Goal: Task Accomplishment & Management: Use online tool/utility

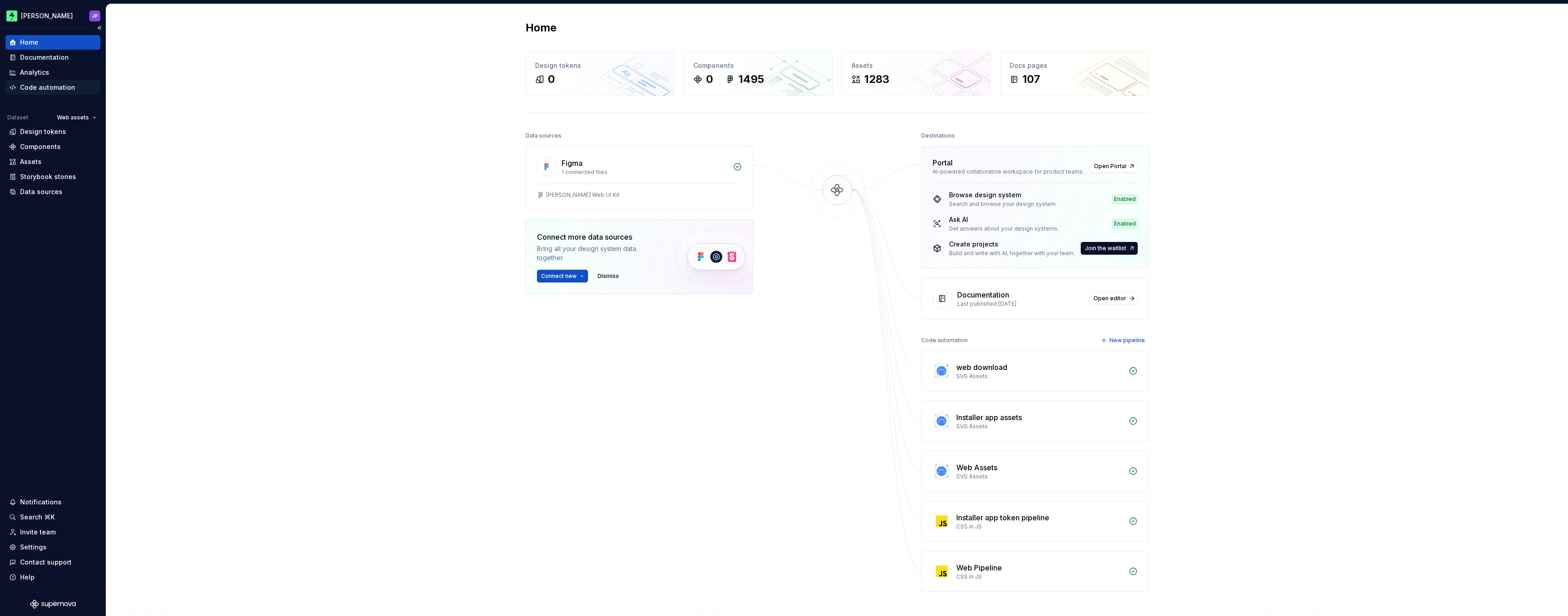
click at [75, 84] on div "Code automation" at bounding box center [53, 87] width 88 height 9
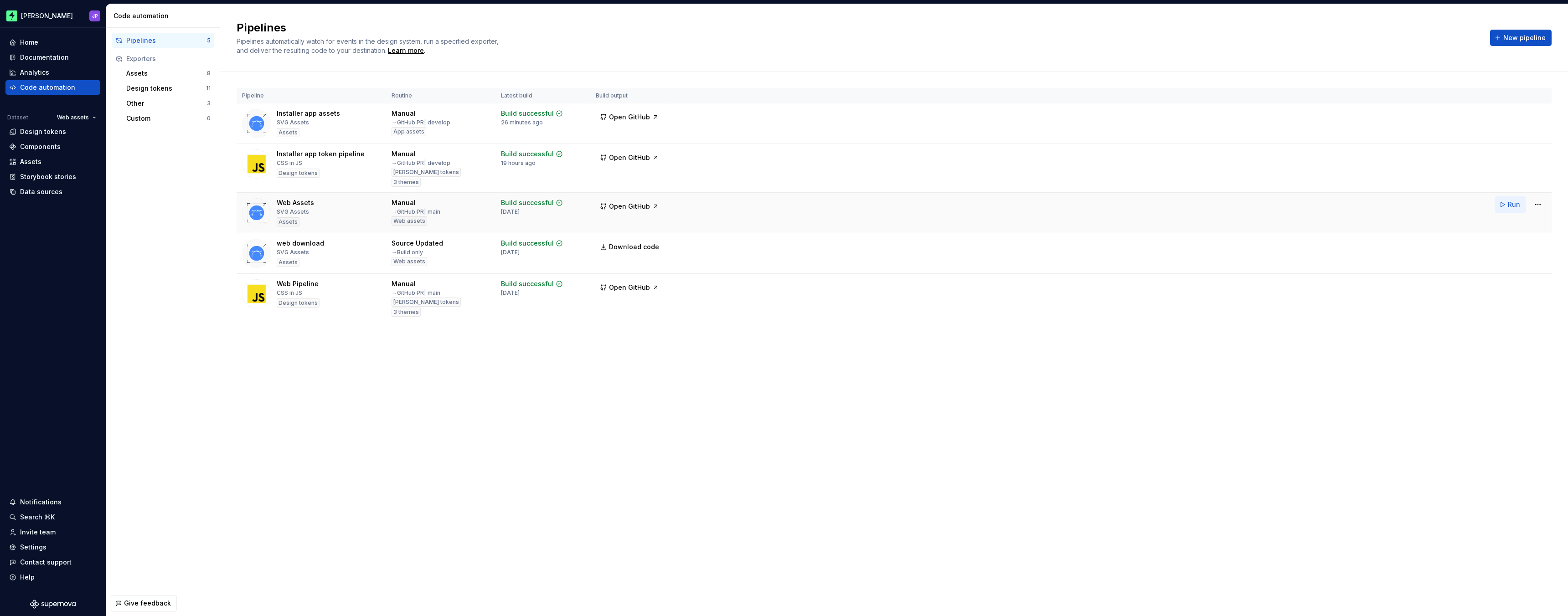
click at [1507, 206] on button "Run" at bounding box center [1510, 205] width 32 height 16
click at [1507, 282] on button "Run" at bounding box center [1510, 285] width 32 height 16
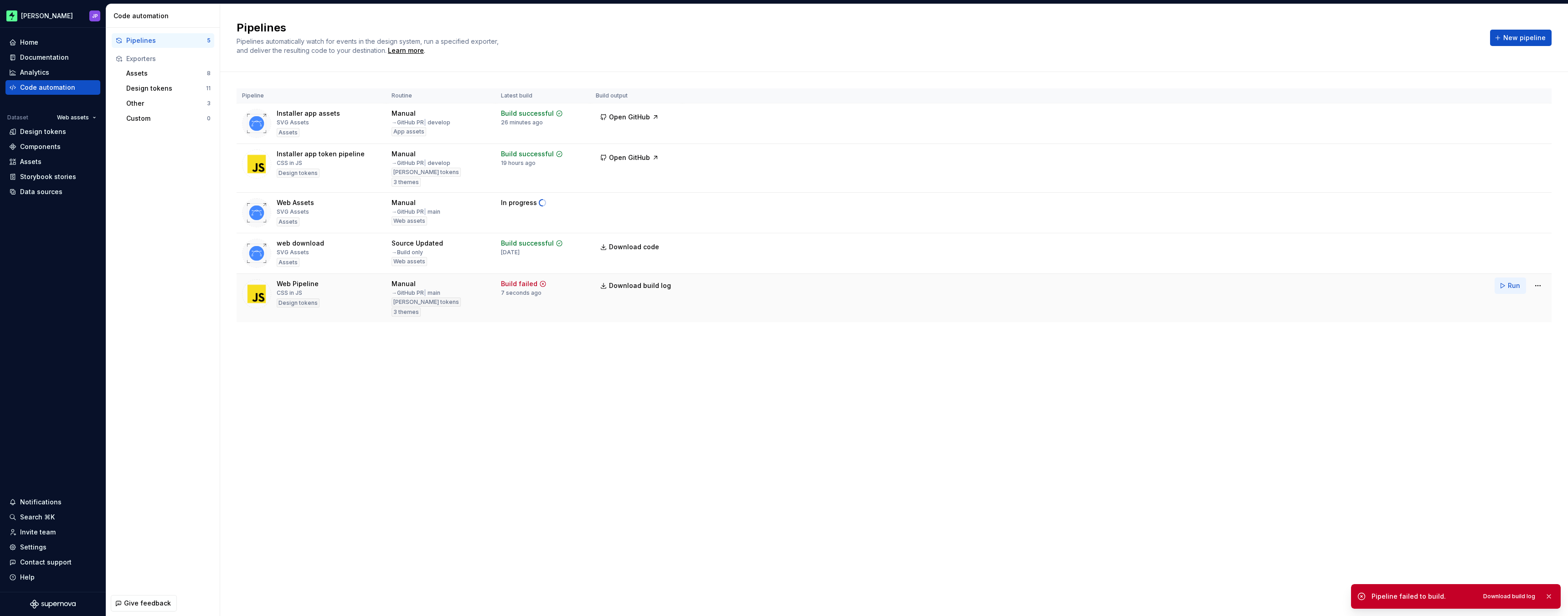
click at [1502, 287] on button "Run" at bounding box center [1510, 285] width 32 height 16
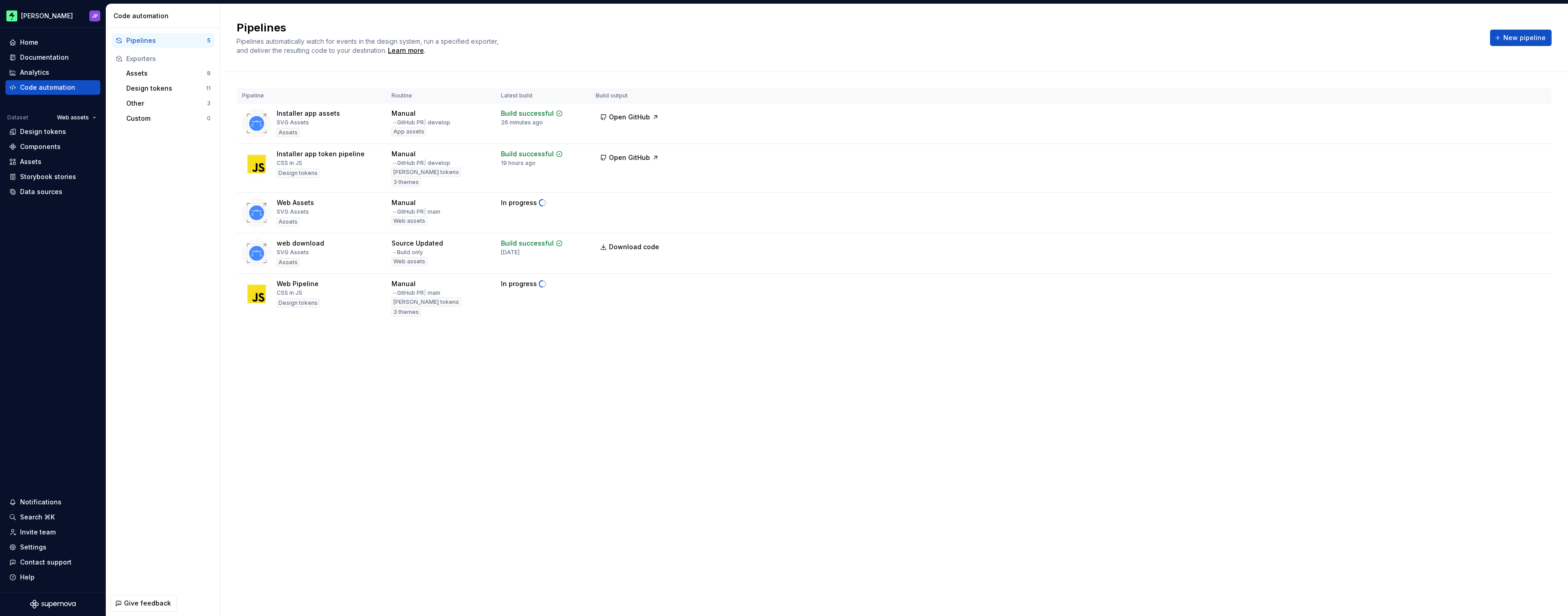
click at [1169, 356] on div "Pipeline Routine Latest build Build output Installer app assets SVG Assets Asse…" at bounding box center [894, 214] width 1315 height 285
click at [1510, 288] on span "Run" at bounding box center [1514, 285] width 12 height 9
click at [1191, 424] on div "Pipelines Pipelines automatically watch for events in the design system, run a …" at bounding box center [894, 310] width 1348 height 612
click at [1126, 425] on div "Pipelines Pipelines automatically watch for events in the design system, run a …" at bounding box center [894, 310] width 1348 height 612
click at [601, 285] on td at bounding box center [636, 298] width 92 height 49
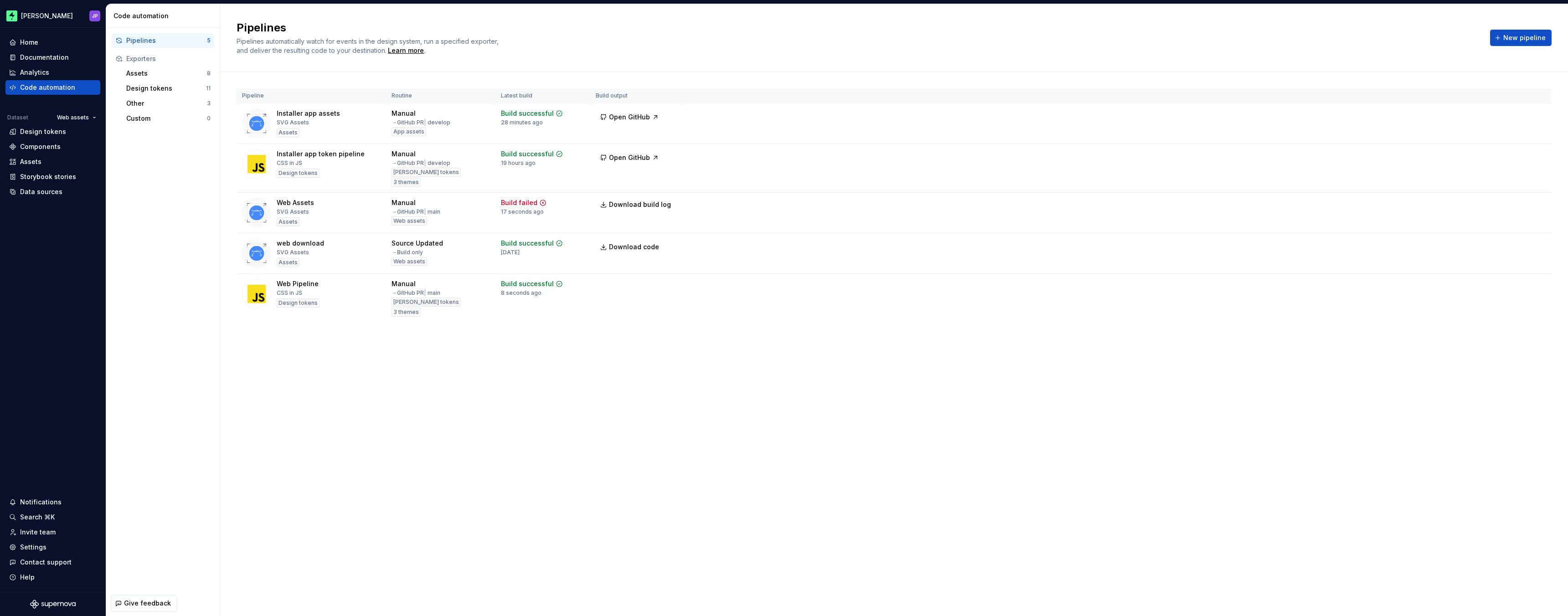
click at [1555, 285] on div "Pipeline Routine Latest build Build output Installer app assets SVG Assets Asse…" at bounding box center [894, 214] width 1348 height 285
click at [1542, 286] on html "Zuno JP Home Documentation Analytics Code automation Dataset Web assets Design …" at bounding box center [784, 308] width 1568 height 616
click at [1532, 302] on div "Edit pipeline" at bounding box center [1526, 305] width 78 height 9
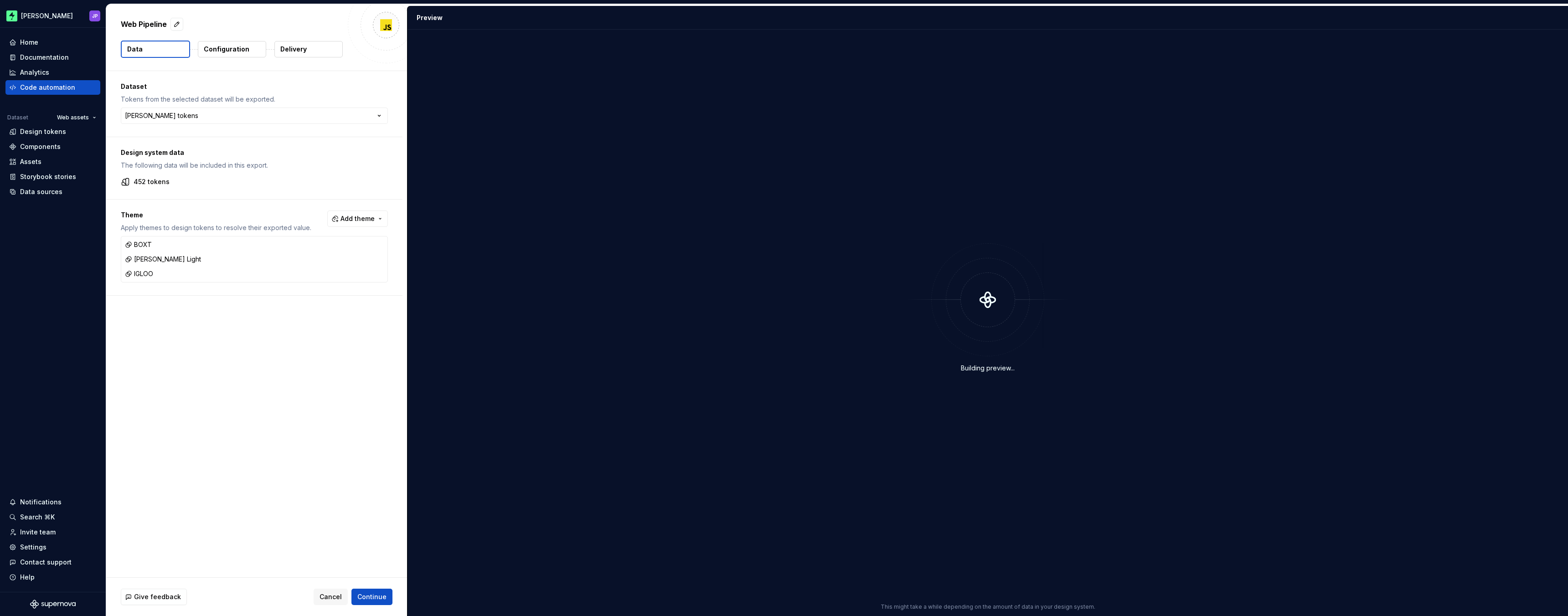
click at [308, 55] on button "Delivery" at bounding box center [309, 49] width 68 height 16
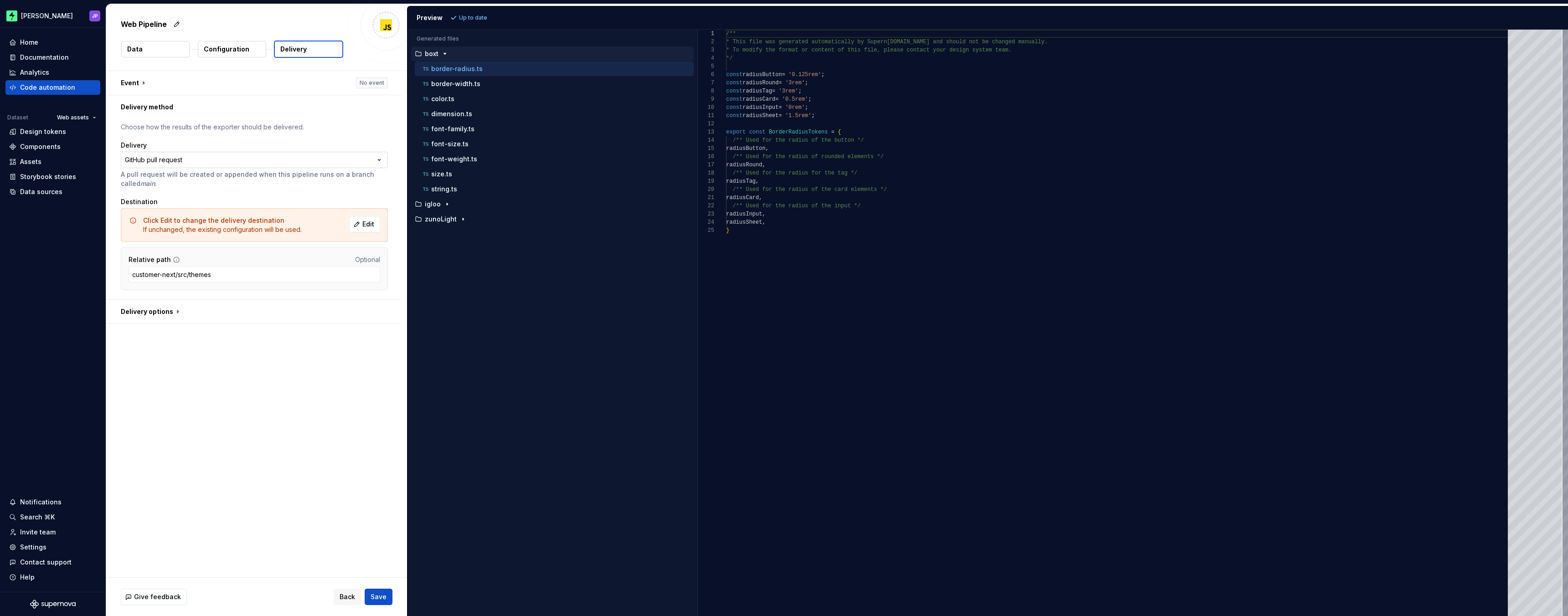
click at [307, 155] on html "**********" at bounding box center [784, 308] width 1568 height 616
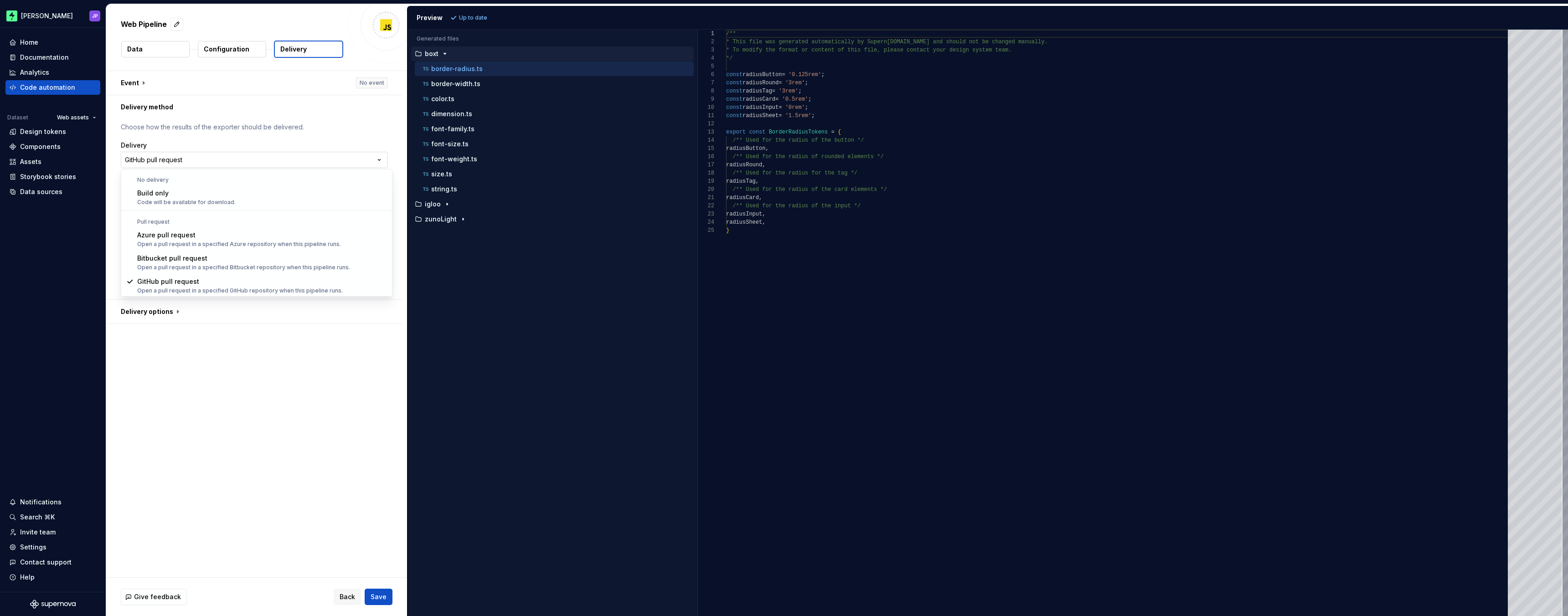
scroll to position [1, 0]
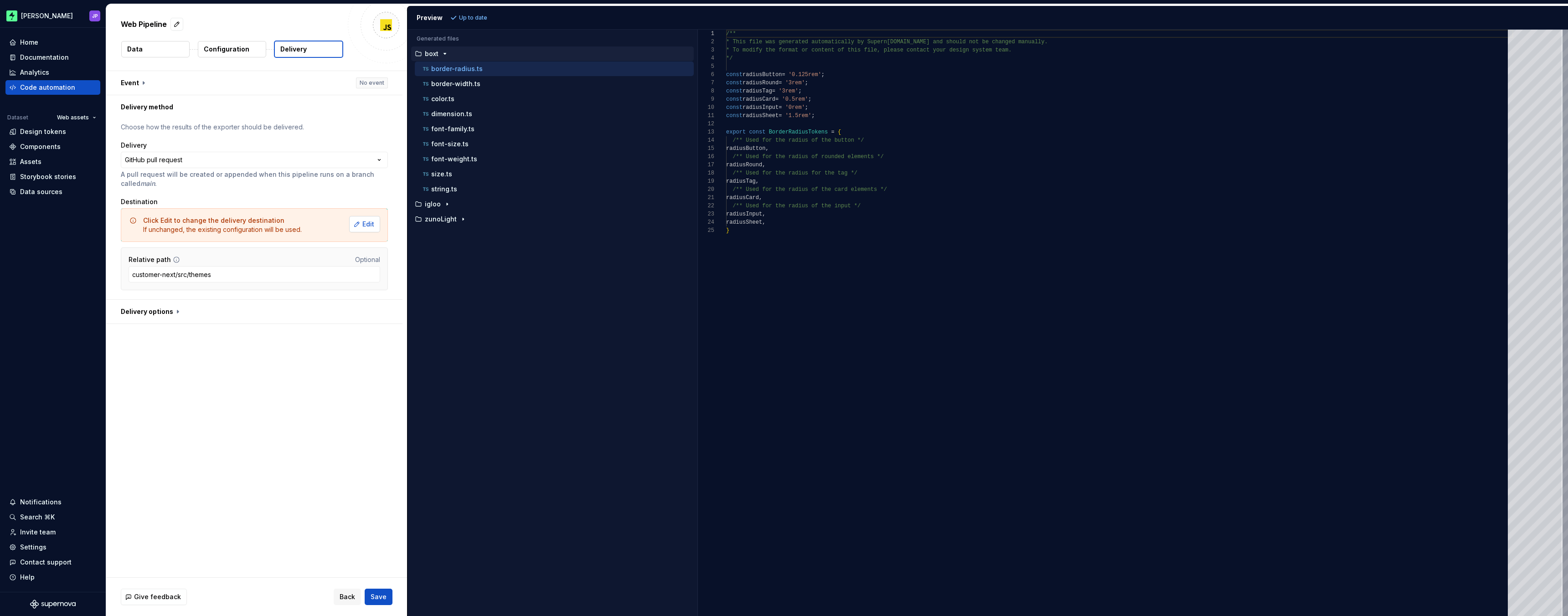
click at [363, 225] on button "Edit" at bounding box center [365, 224] width 31 height 16
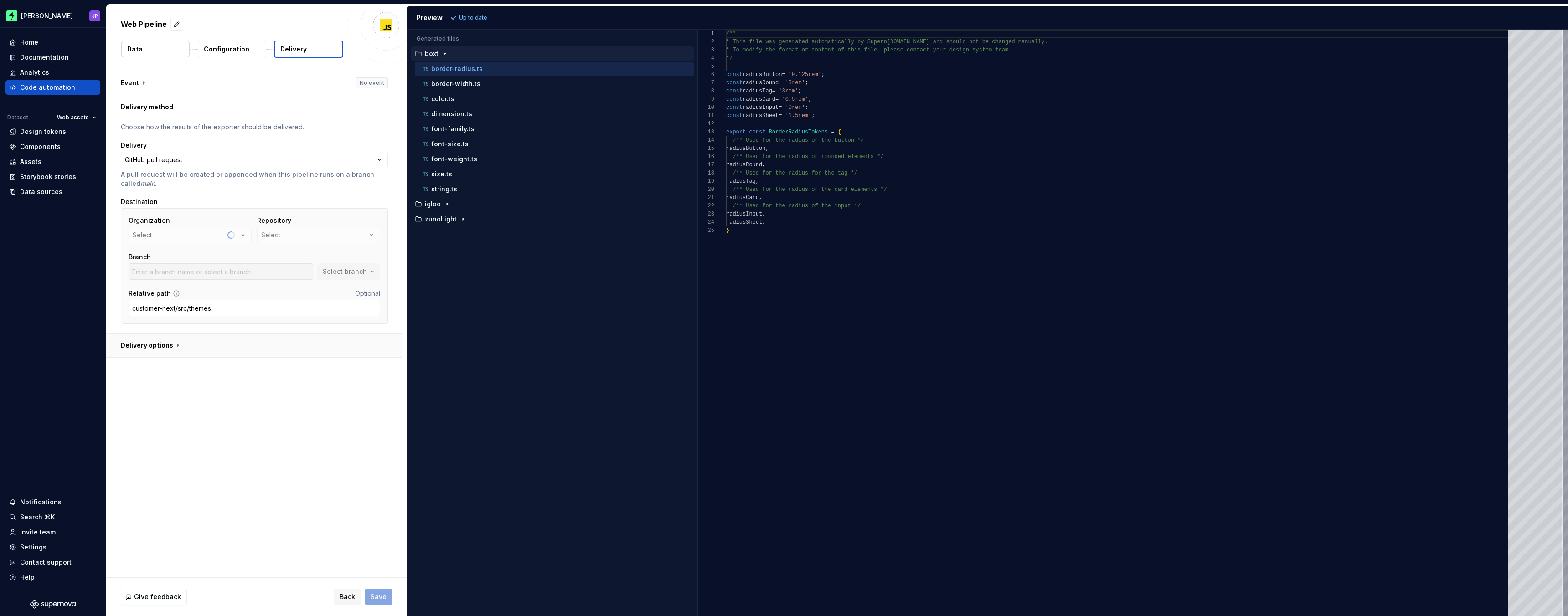
click at [173, 344] on button "button" at bounding box center [254, 345] width 296 height 24
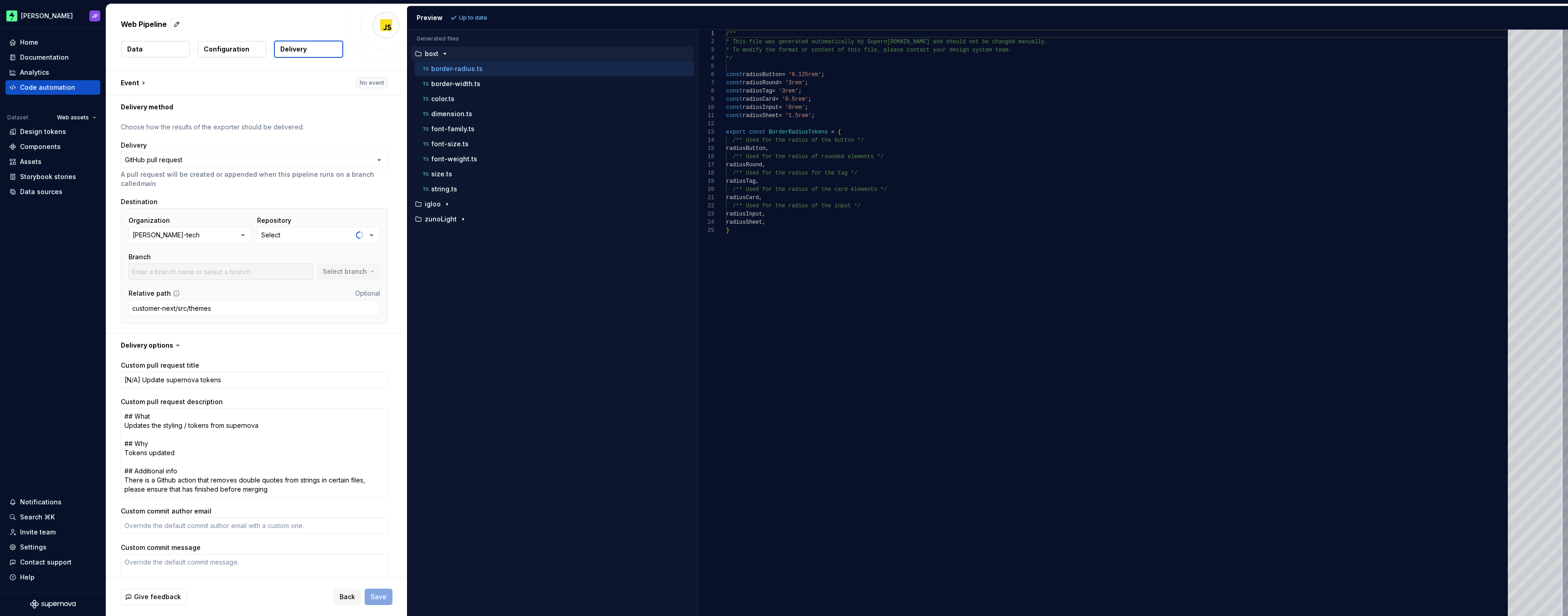
type textarea "*"
type input "add-missing-upload-photo-examples"
type textarea "*"
click at [311, 239] on button "assets" at bounding box center [318, 235] width 123 height 16
type input "mono"
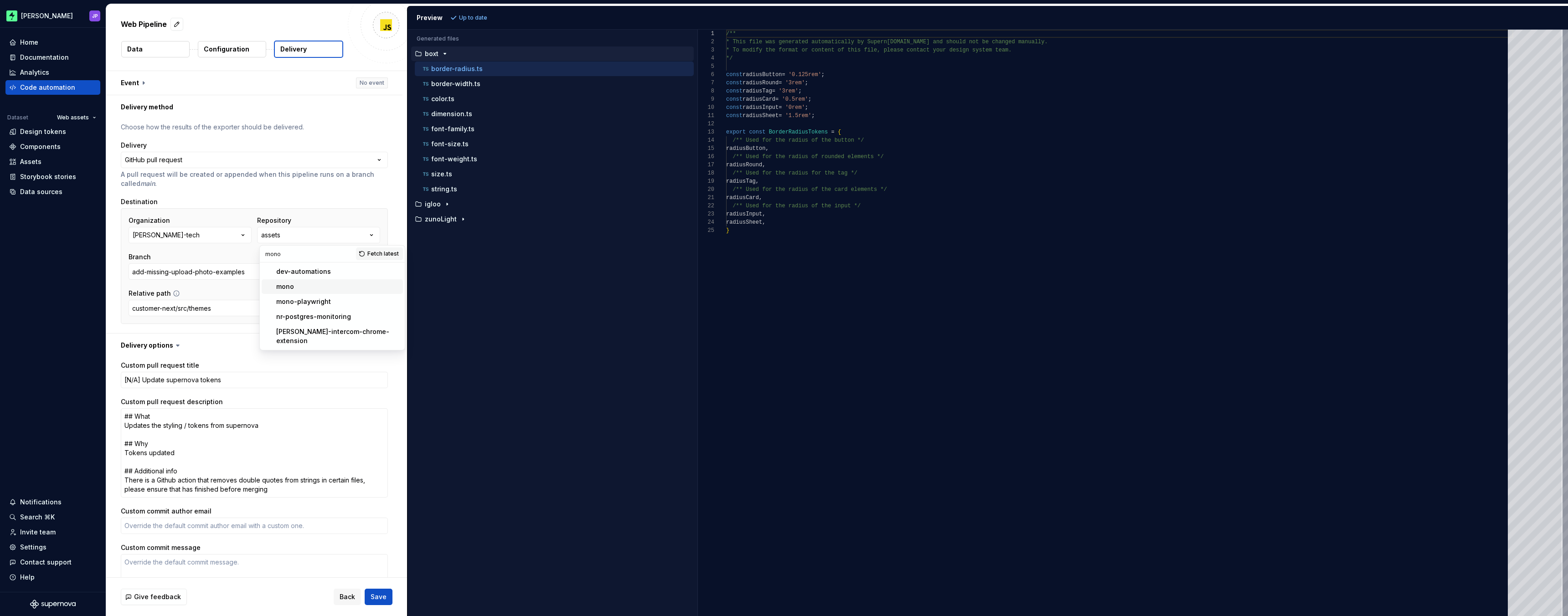
click at [305, 282] on div "mono" at bounding box center [338, 287] width 123 height 9
type textarea "*"
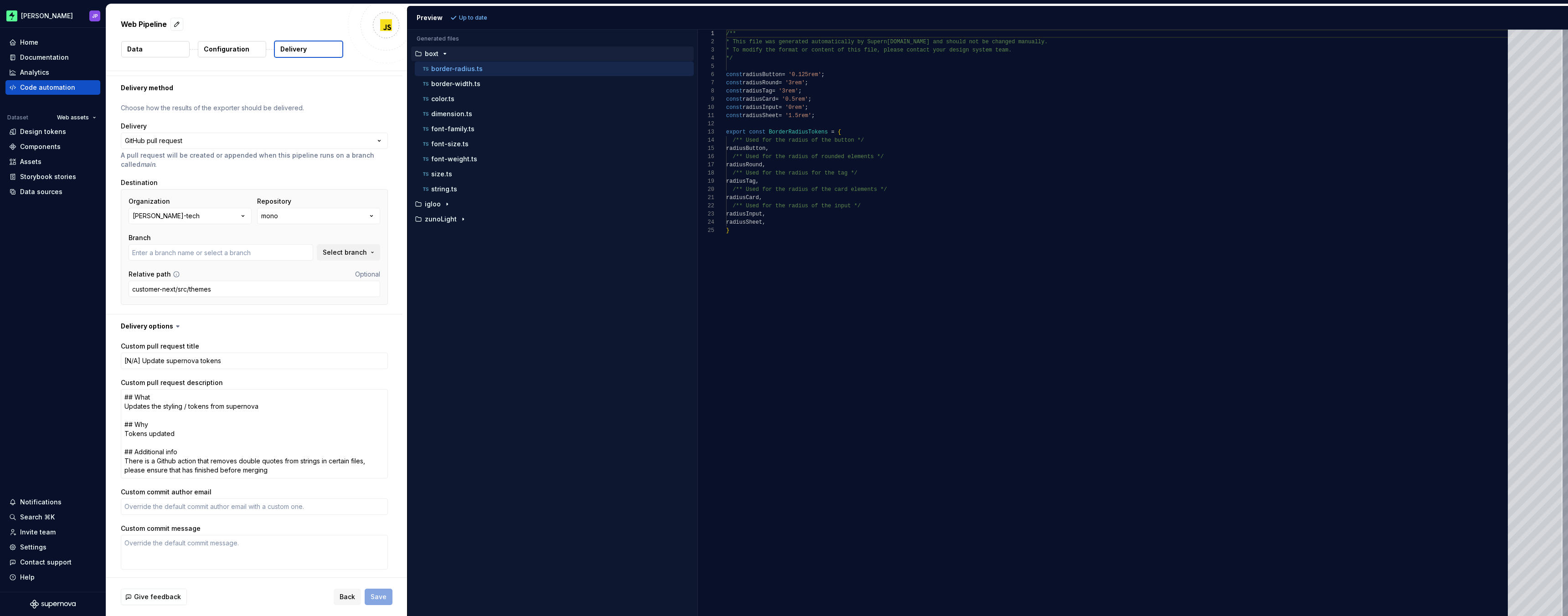
type input "3d-website-component"
type textarea "*"
click at [349, 253] on span "Select branch" at bounding box center [345, 252] width 44 height 9
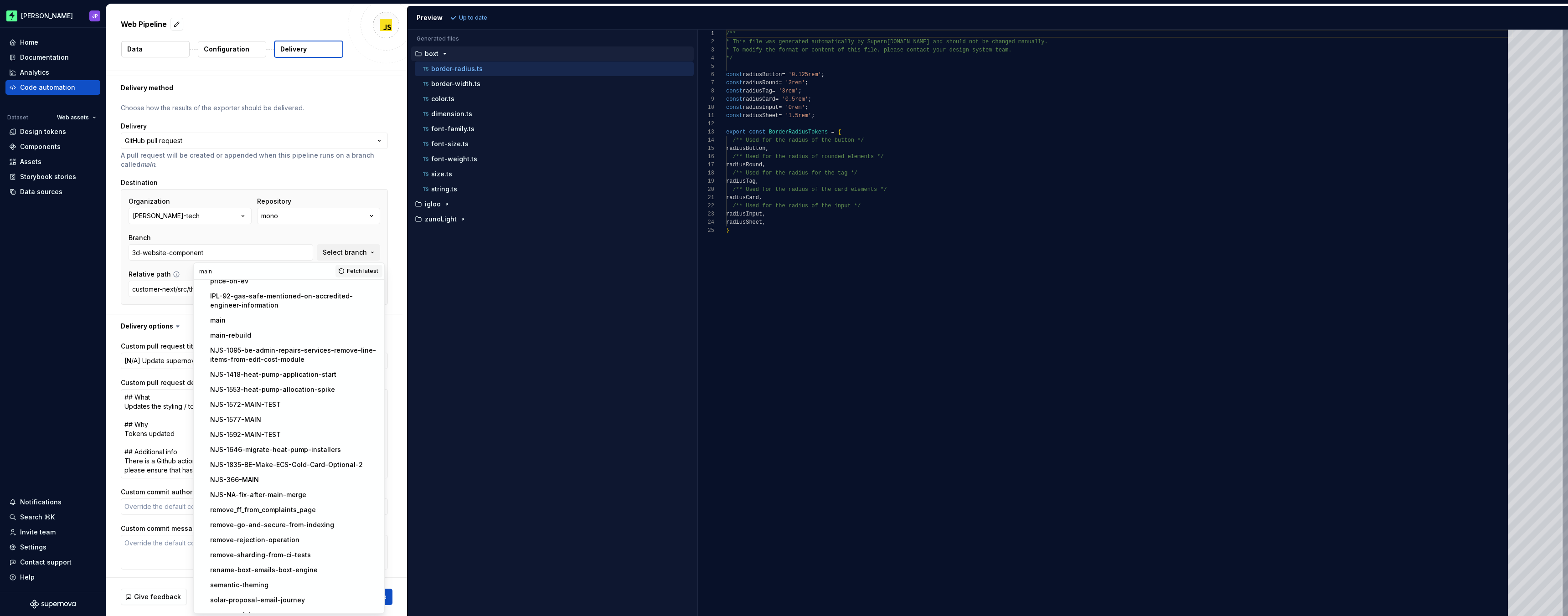
scroll to position [1322, 0]
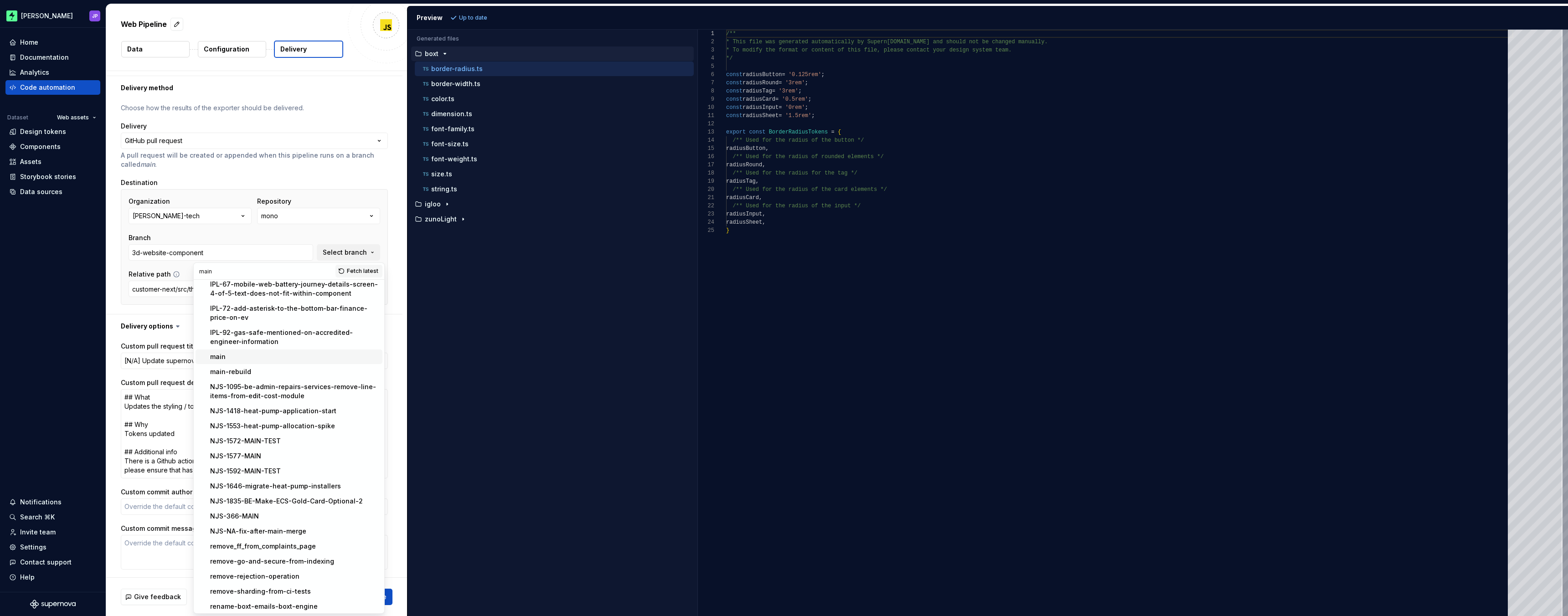
type input "main"
click at [250, 352] on div "main" at bounding box center [294, 357] width 169 height 9
type input "main"
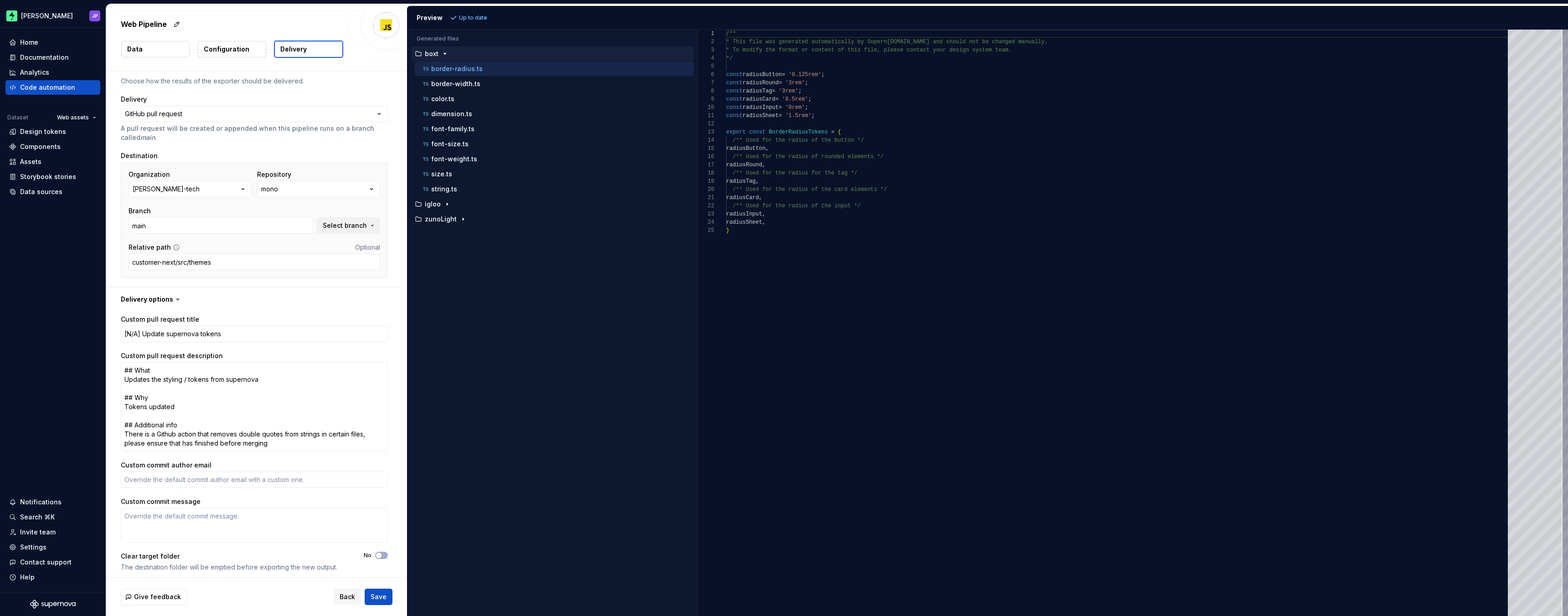
scroll to position [49, 0]
click at [377, 601] on span "Save" at bounding box center [379, 597] width 16 height 9
type textarea "*"
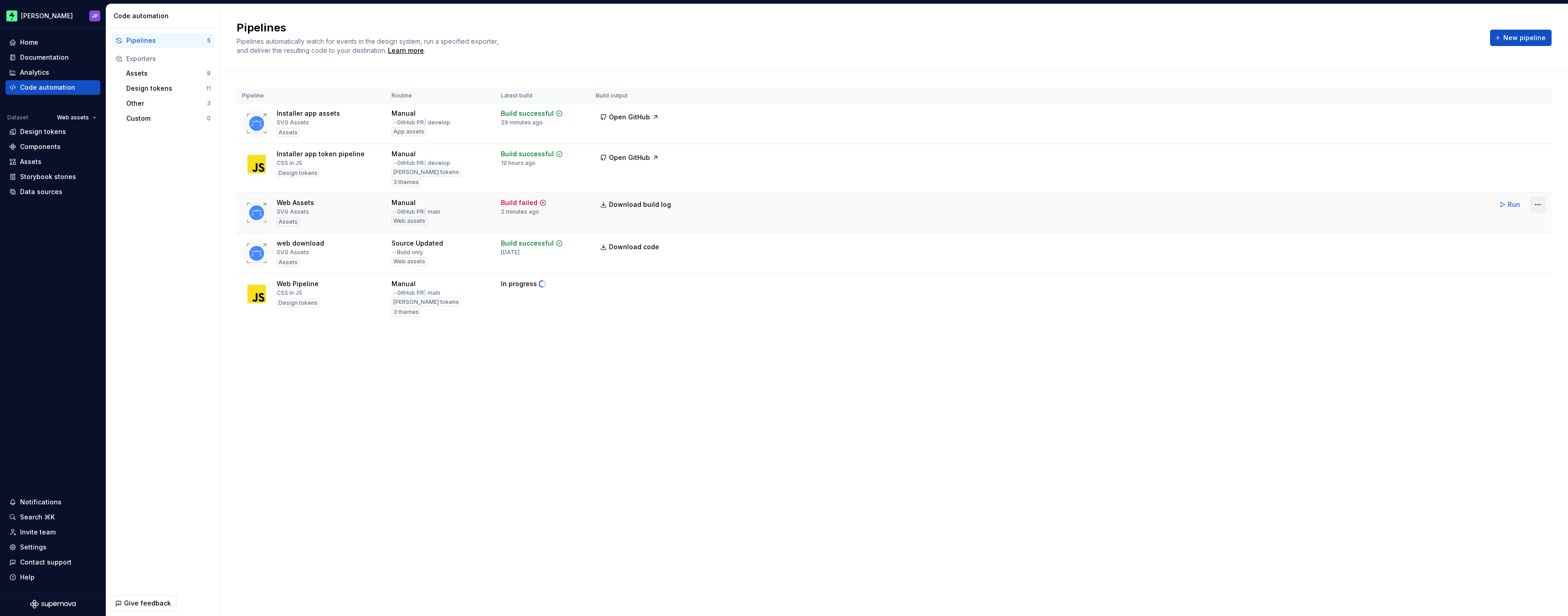
click at [1538, 203] on html "Zuno JP Home Documentation Analytics Code automation Dataset Web assets Design …" at bounding box center [784, 308] width 1568 height 616
click at [1511, 227] on div "Edit pipeline" at bounding box center [1526, 224] width 78 height 9
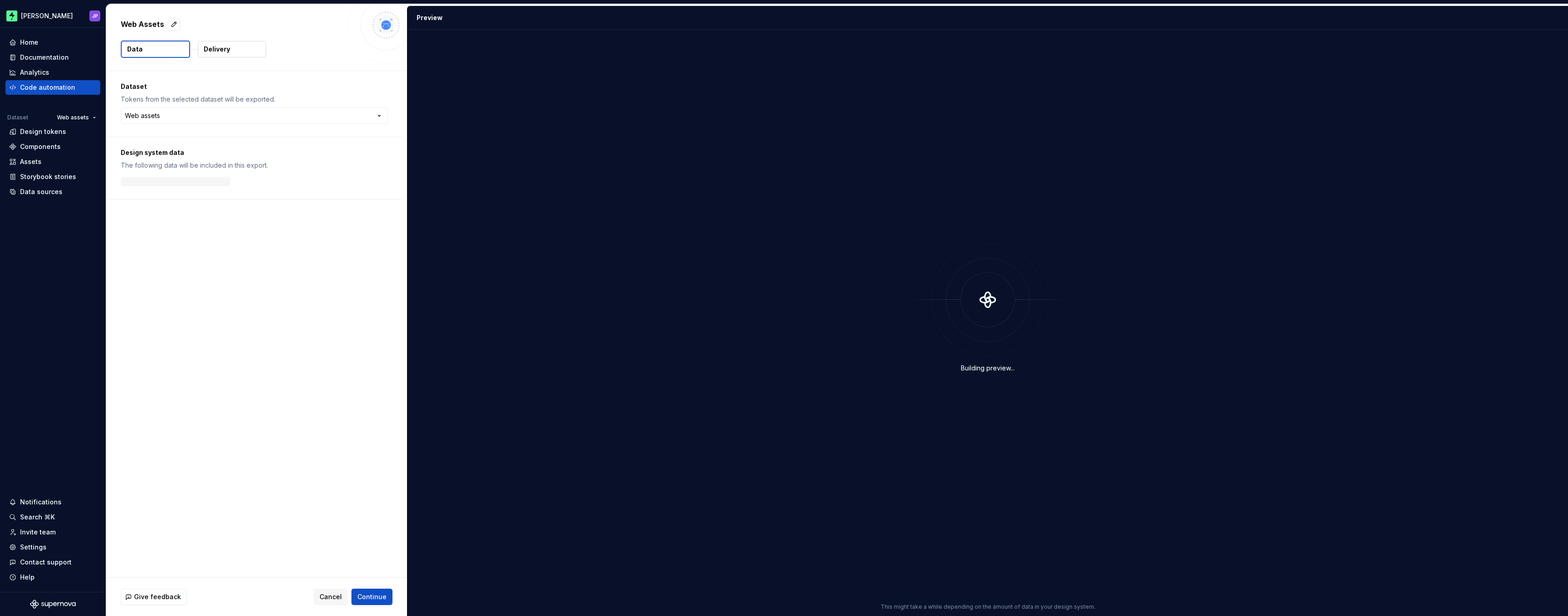
click at [231, 51] on button "Delivery" at bounding box center [232, 49] width 68 height 16
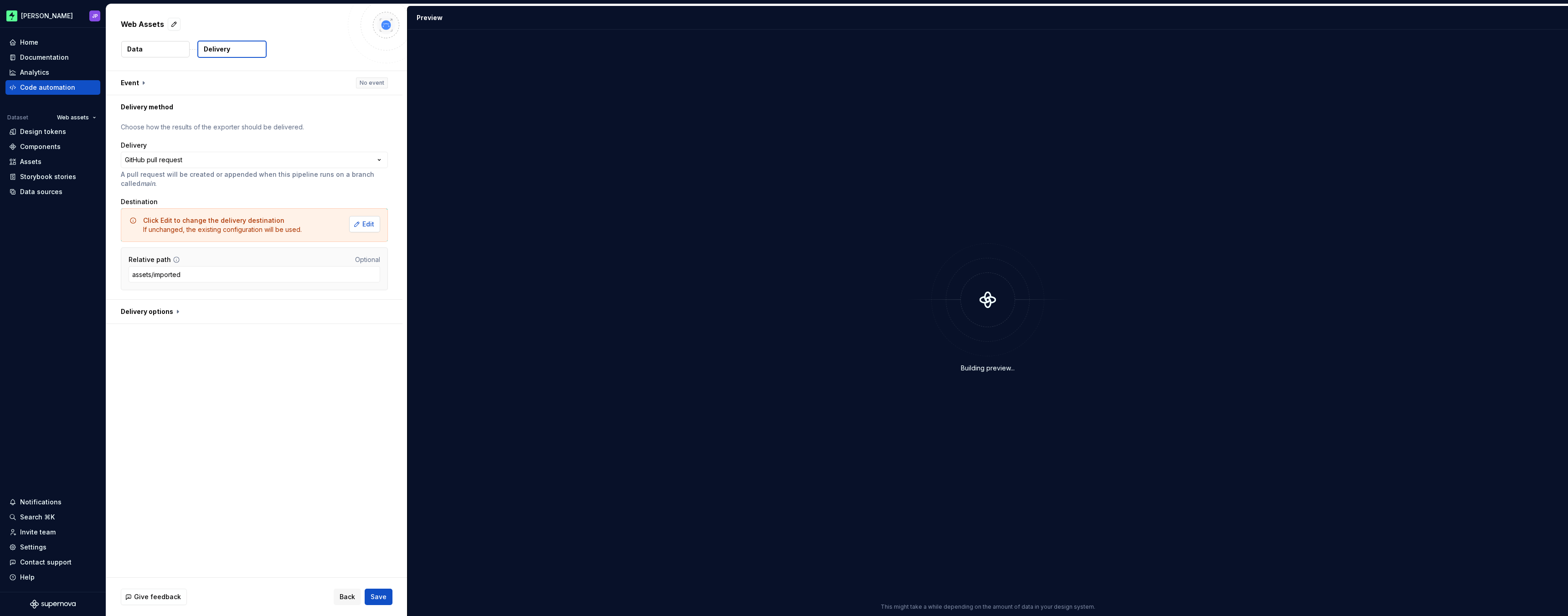
click at [365, 228] on button "Edit" at bounding box center [365, 224] width 31 height 16
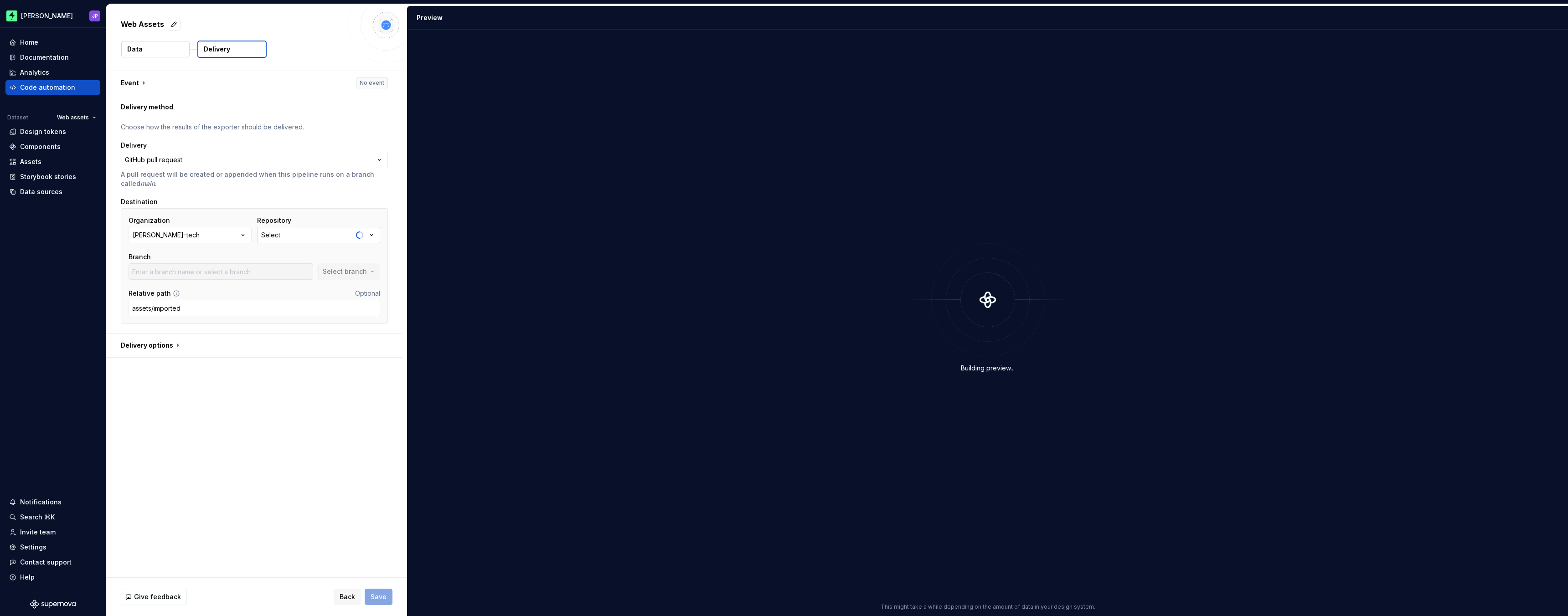
click at [312, 230] on button "Select" at bounding box center [318, 235] width 123 height 16
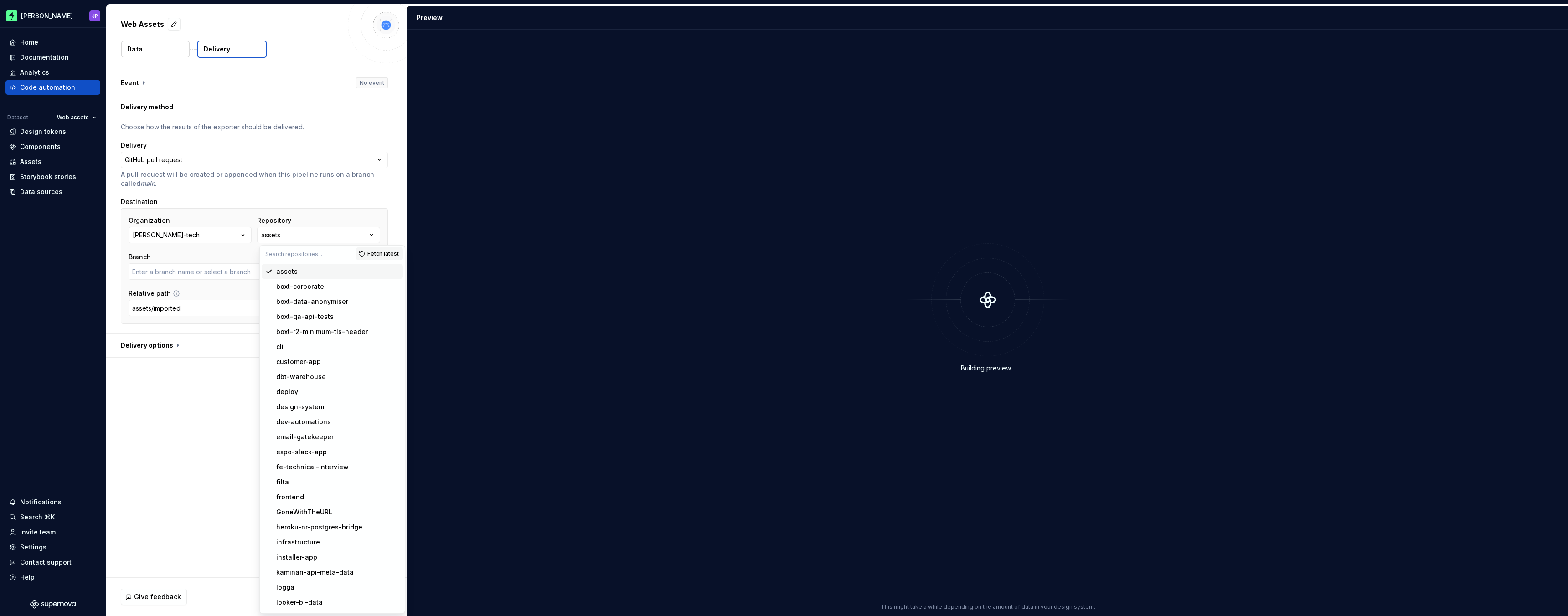
type input "add-missing-upload-photo-examples"
click at [309, 267] on div "assets" at bounding box center [338, 271] width 123 height 9
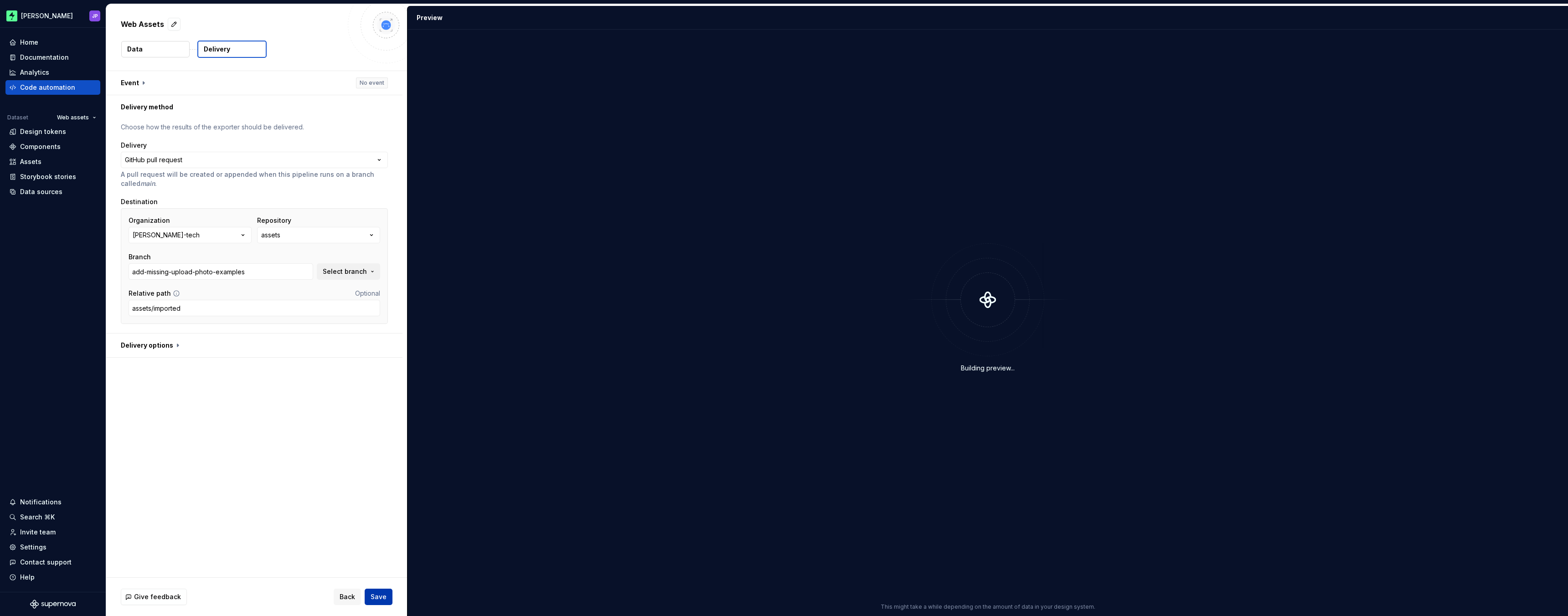
click at [375, 592] on span "Save" at bounding box center [379, 597] width 16 height 9
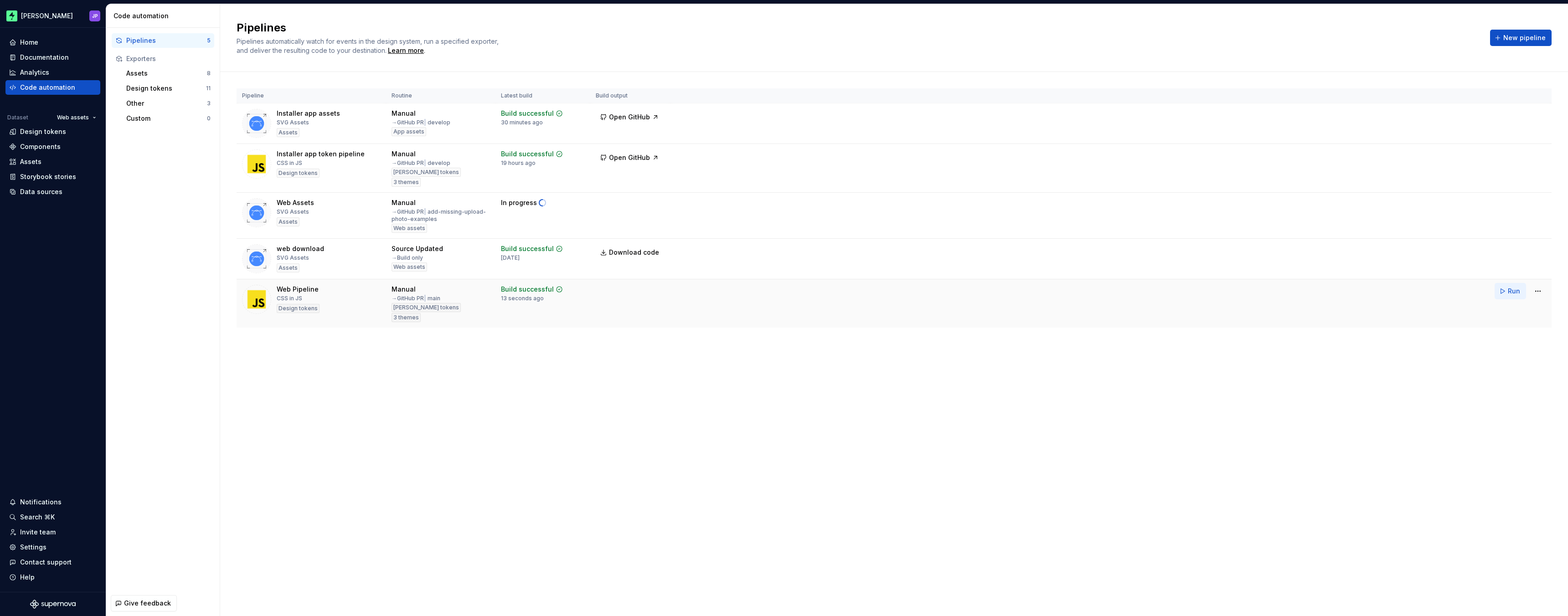
click at [1513, 293] on span "Run" at bounding box center [1514, 291] width 12 height 9
click at [295, 390] on div "Pipelines Pipelines automatically watch for events in the design system, run a …" at bounding box center [894, 310] width 1348 height 612
click at [1536, 292] on html "Zuno JP Home Documentation Analytics Code automation Dataset Web assets Design …" at bounding box center [784, 308] width 1568 height 616
click at [1521, 308] on div "Edit pipeline" at bounding box center [1526, 310] width 78 height 9
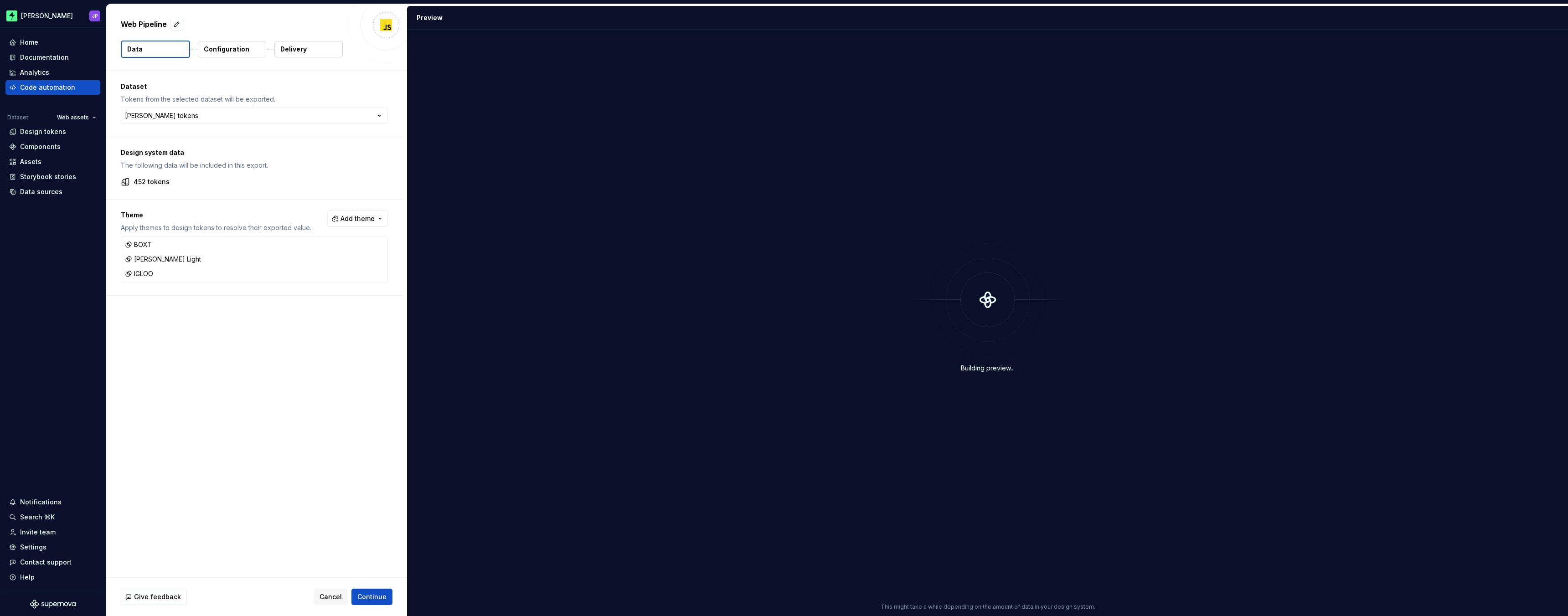
click at [224, 55] on button "Configuration" at bounding box center [232, 49] width 68 height 16
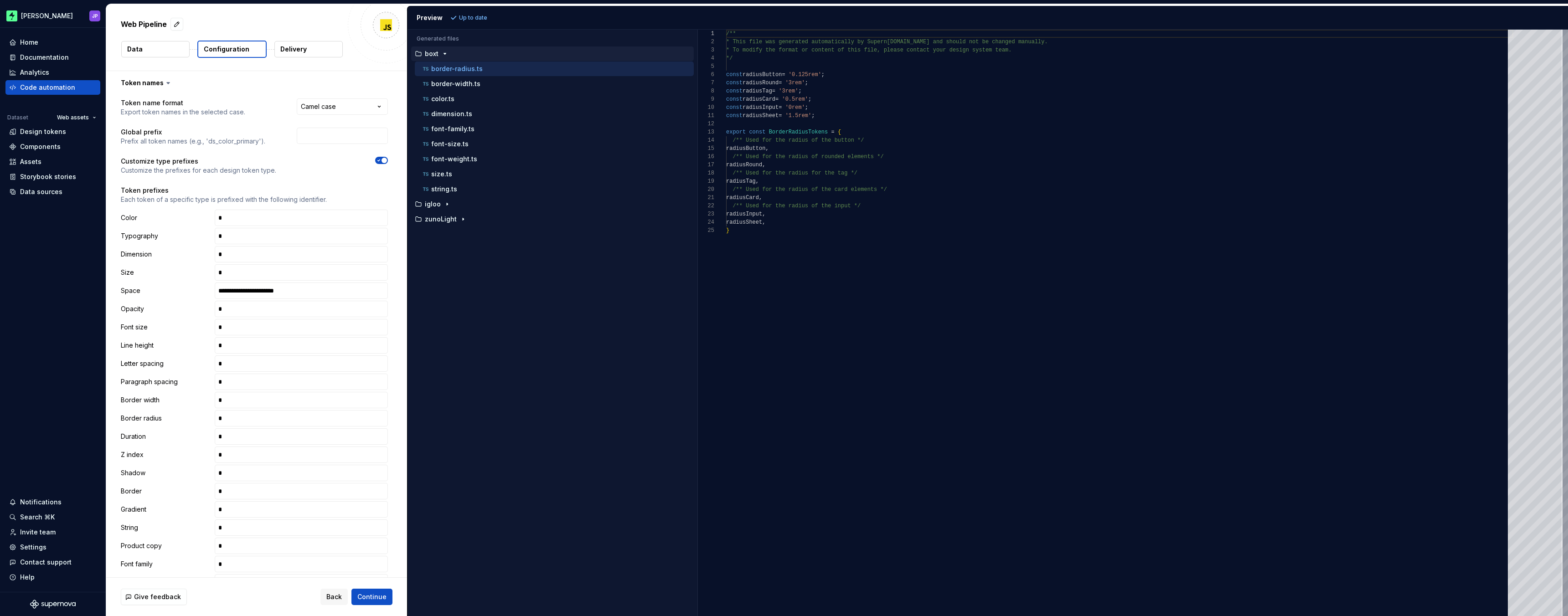
click at [296, 46] on p "Delivery" at bounding box center [293, 49] width 26 height 9
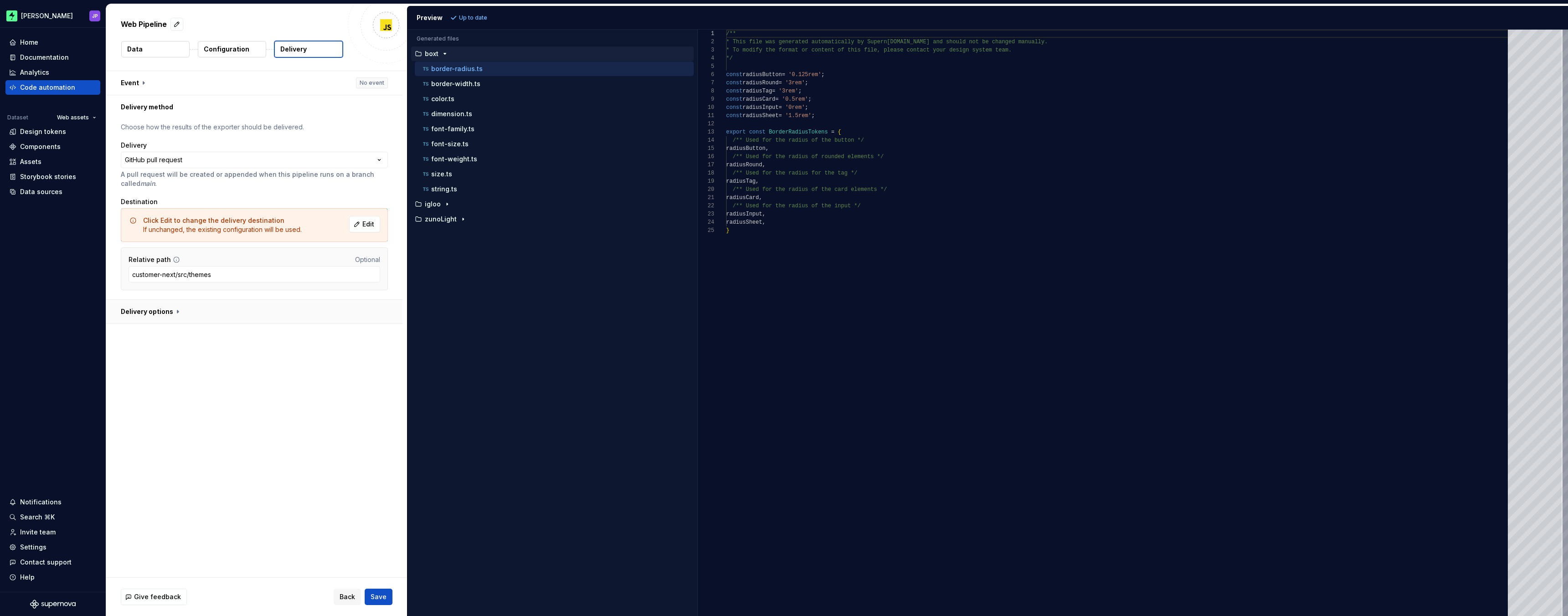
click at [178, 307] on button "button" at bounding box center [254, 312] width 296 height 24
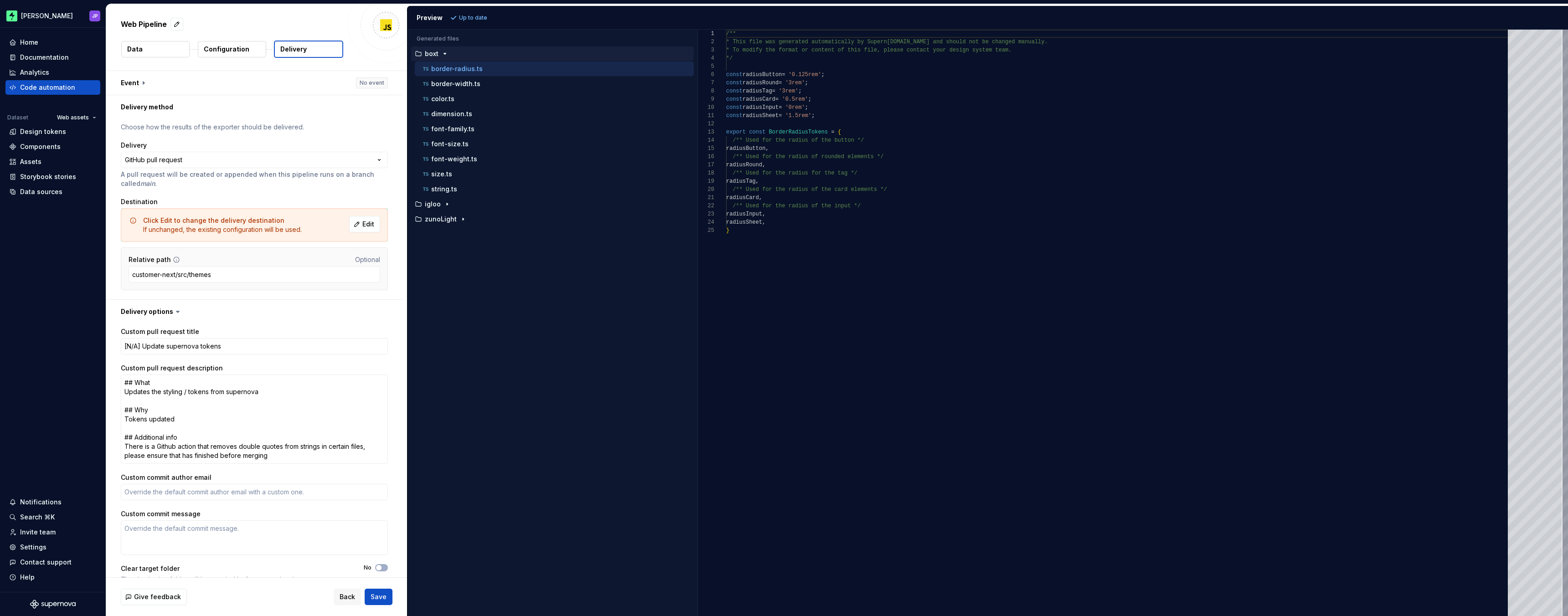
scroll to position [16, 0]
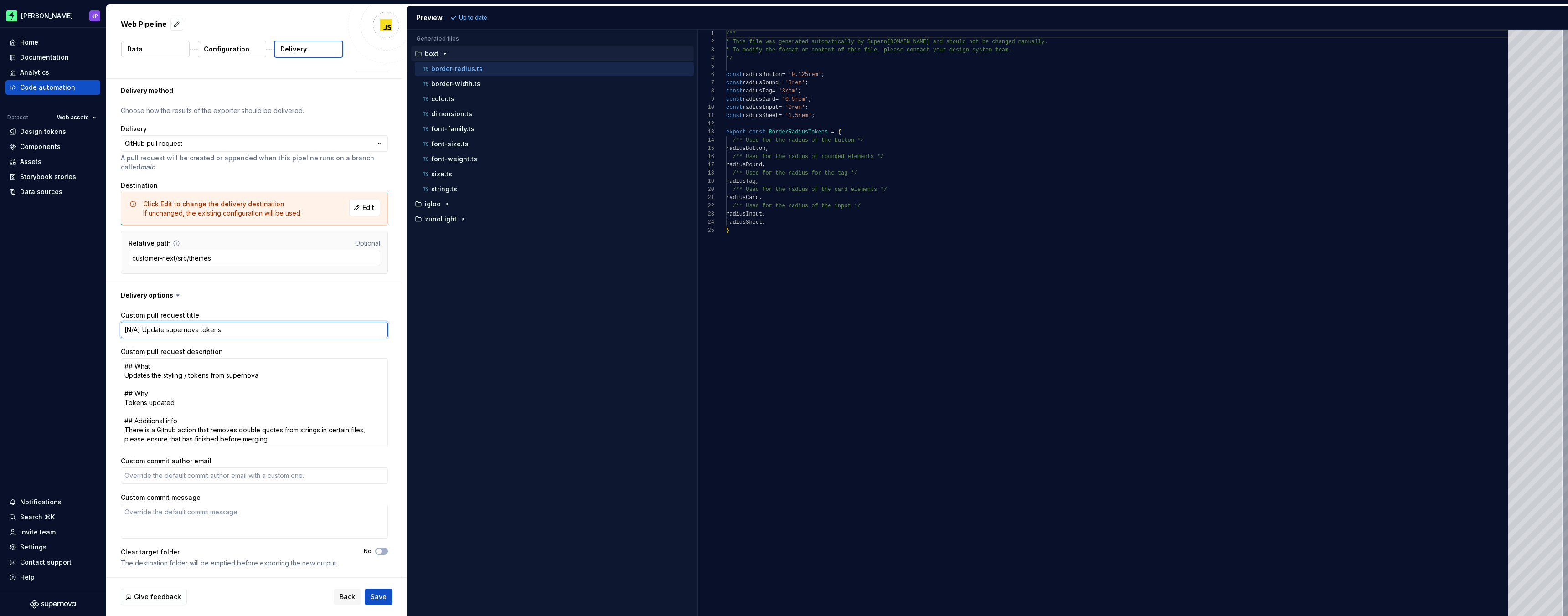
click at [222, 333] on textarea "[N/A] Update supernova tokens" at bounding box center [254, 330] width 267 height 16
type textarea "*"
click at [362, 595] on div "Back Save" at bounding box center [363, 597] width 59 height 16
click at [354, 596] on span "Back" at bounding box center [347, 597] width 15 height 9
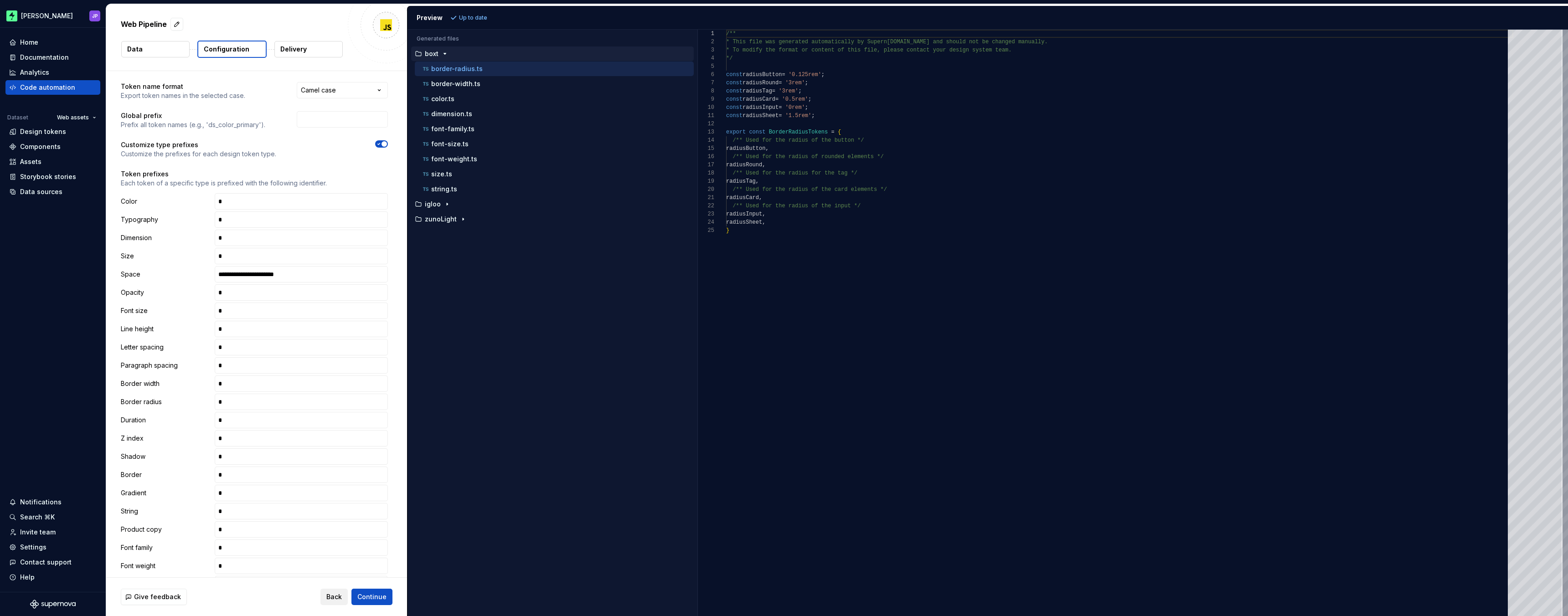
click at [337, 598] on span "Back" at bounding box center [334, 597] width 15 height 9
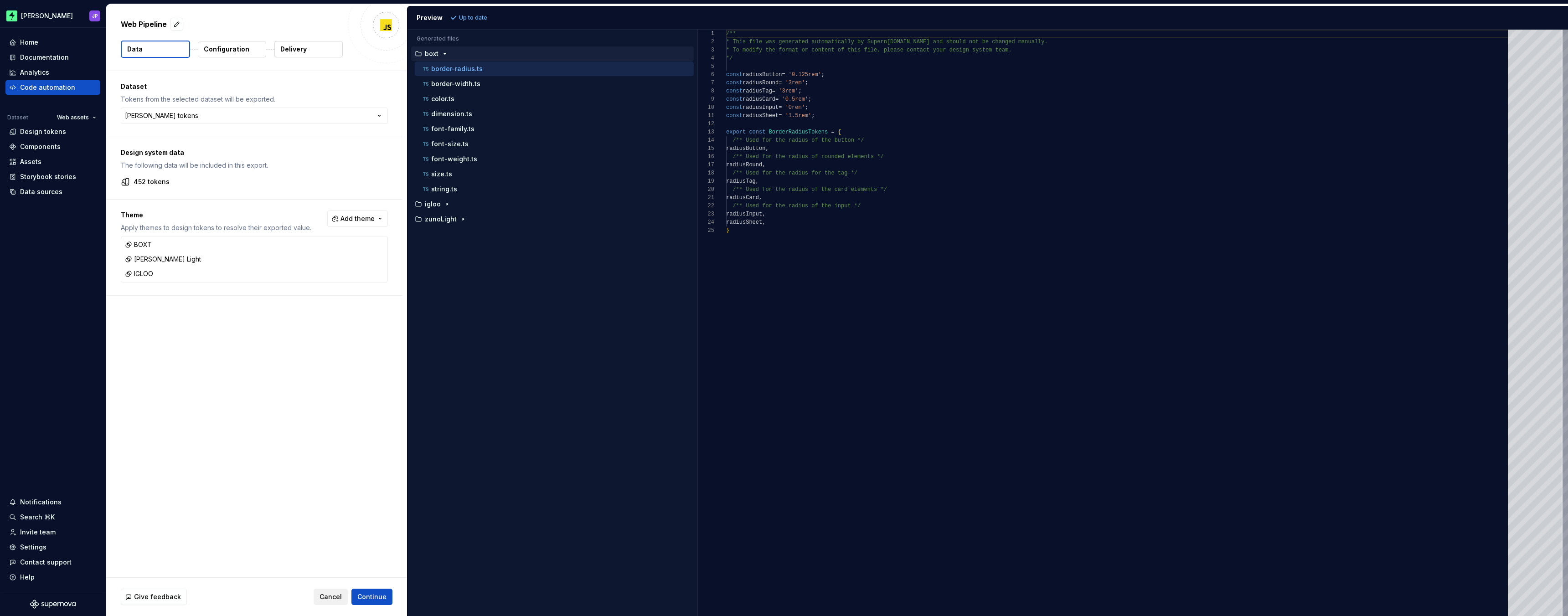
click at [337, 598] on span "Cancel" at bounding box center [331, 597] width 23 height 9
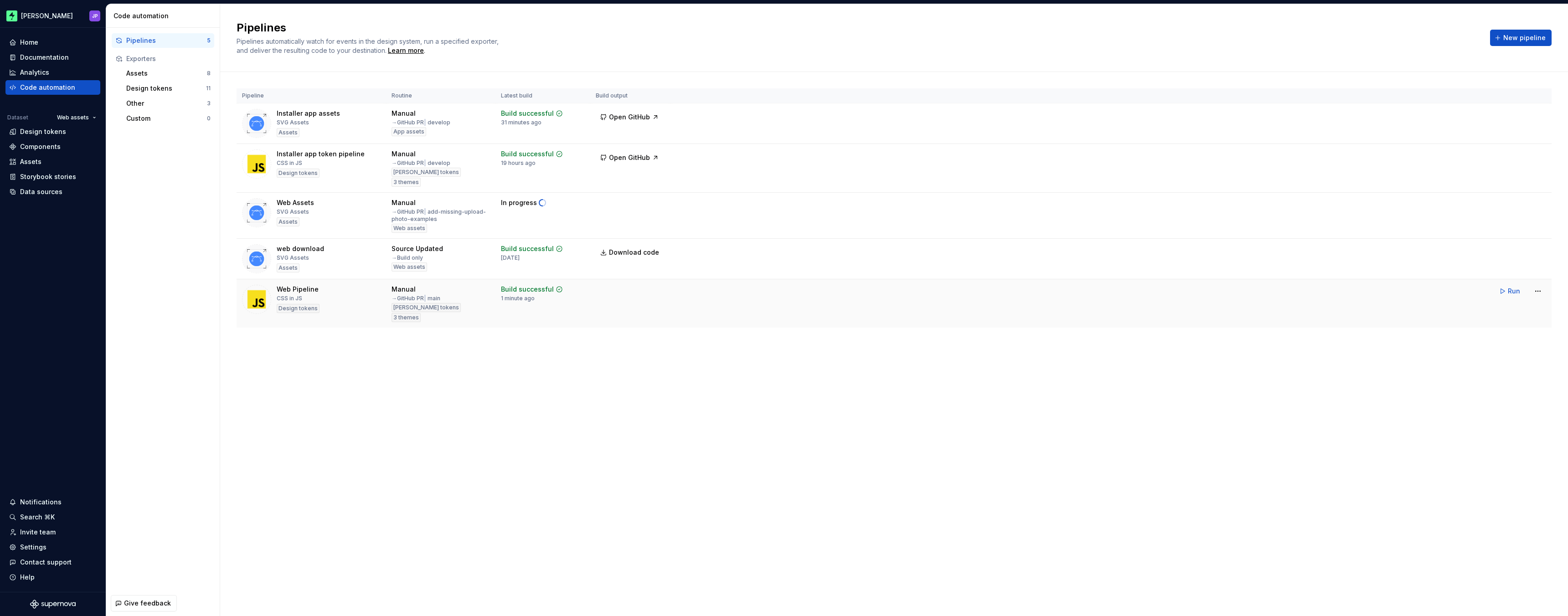
click at [846, 317] on tr "Web Pipeline CSS in JS Design tokens Manual → GitHub PR | main Zuno tokens 3 th…" at bounding box center [894, 304] width 1315 height 49
click at [1509, 290] on span "Run" at bounding box center [1514, 291] width 12 height 9
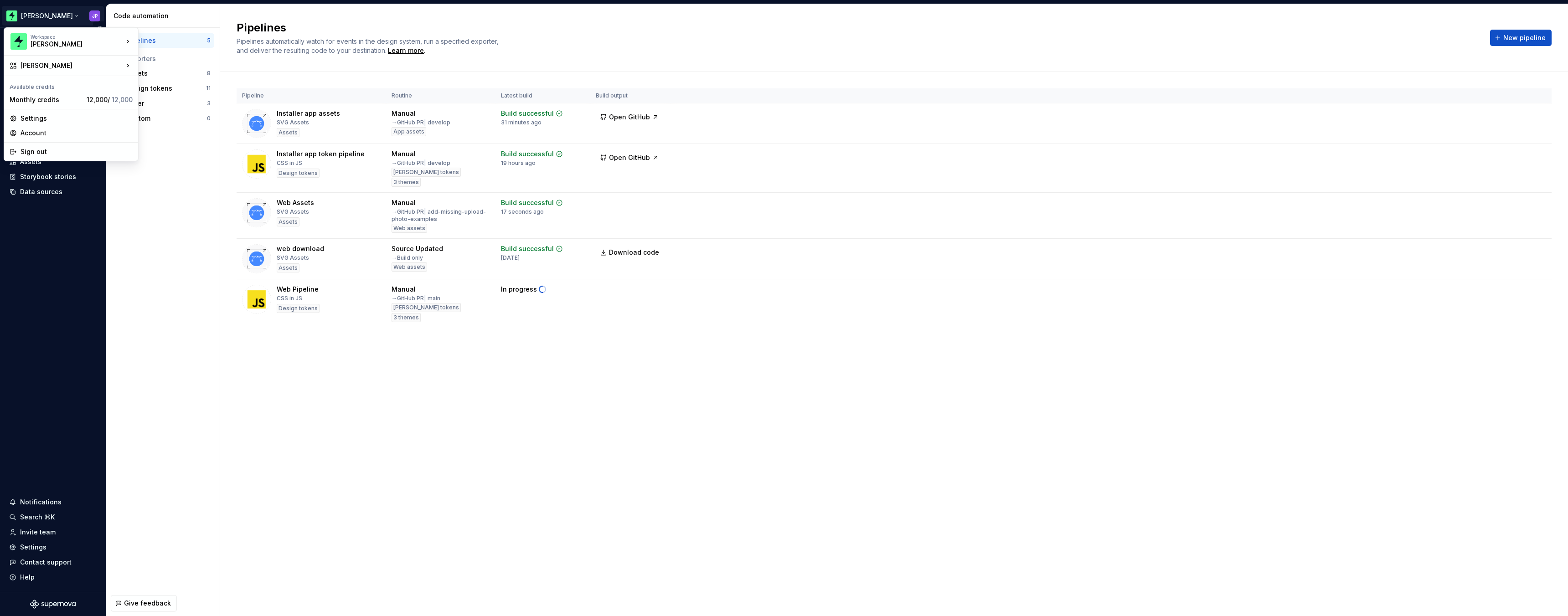
click at [34, 17] on html "Zuno JP Home Documentation Analytics Code automation Dataset Web assets Design …" at bounding box center [784, 308] width 1568 height 616
click at [102, 122] on div "Settings" at bounding box center [77, 118] width 112 height 9
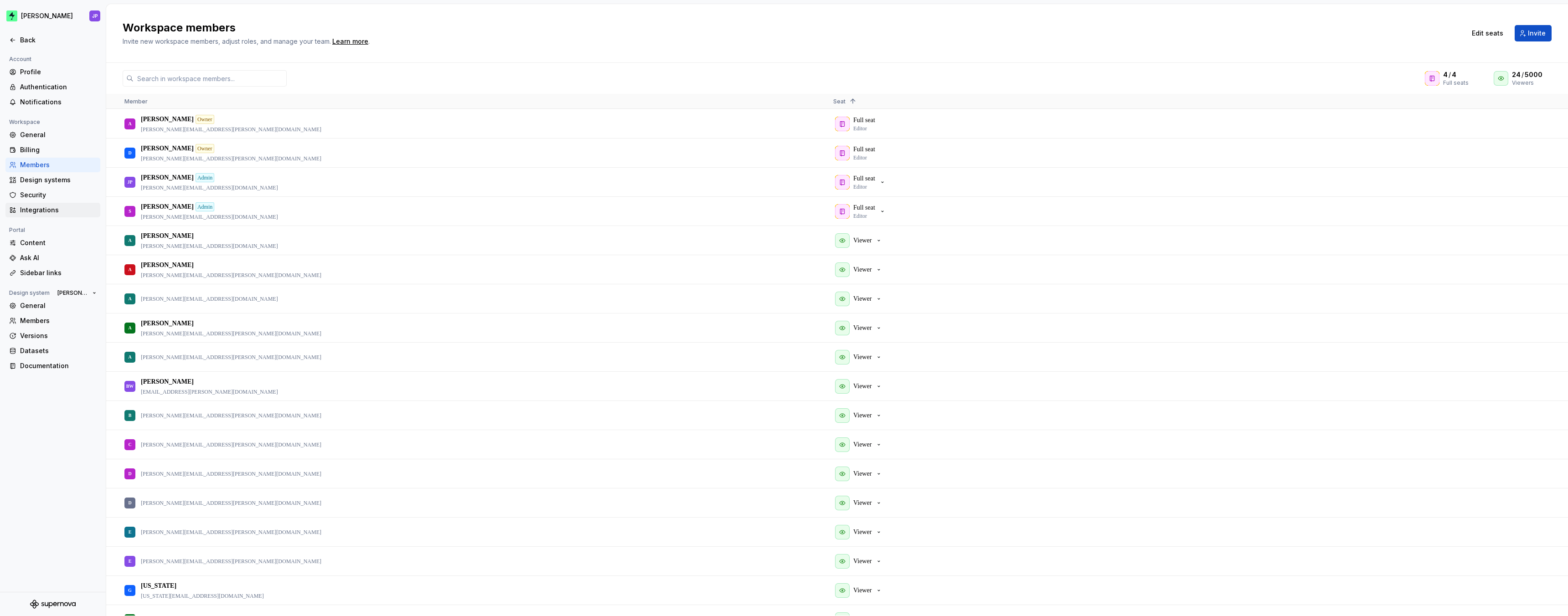
click at [57, 208] on div "Integrations" at bounding box center [58, 210] width 77 height 9
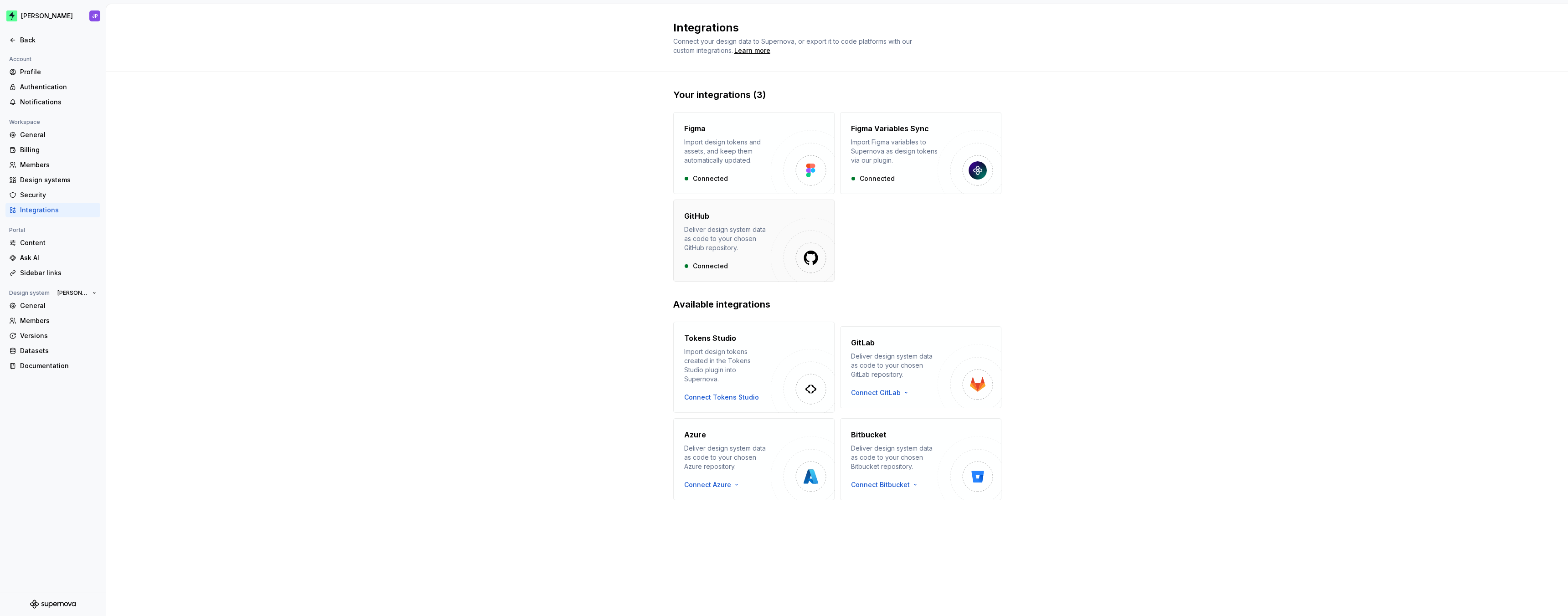
click at [719, 256] on div "GitHub Deliver design system data as code to your chosen GitHub repository. Con…" at bounding box center [727, 240] width 86 height 60
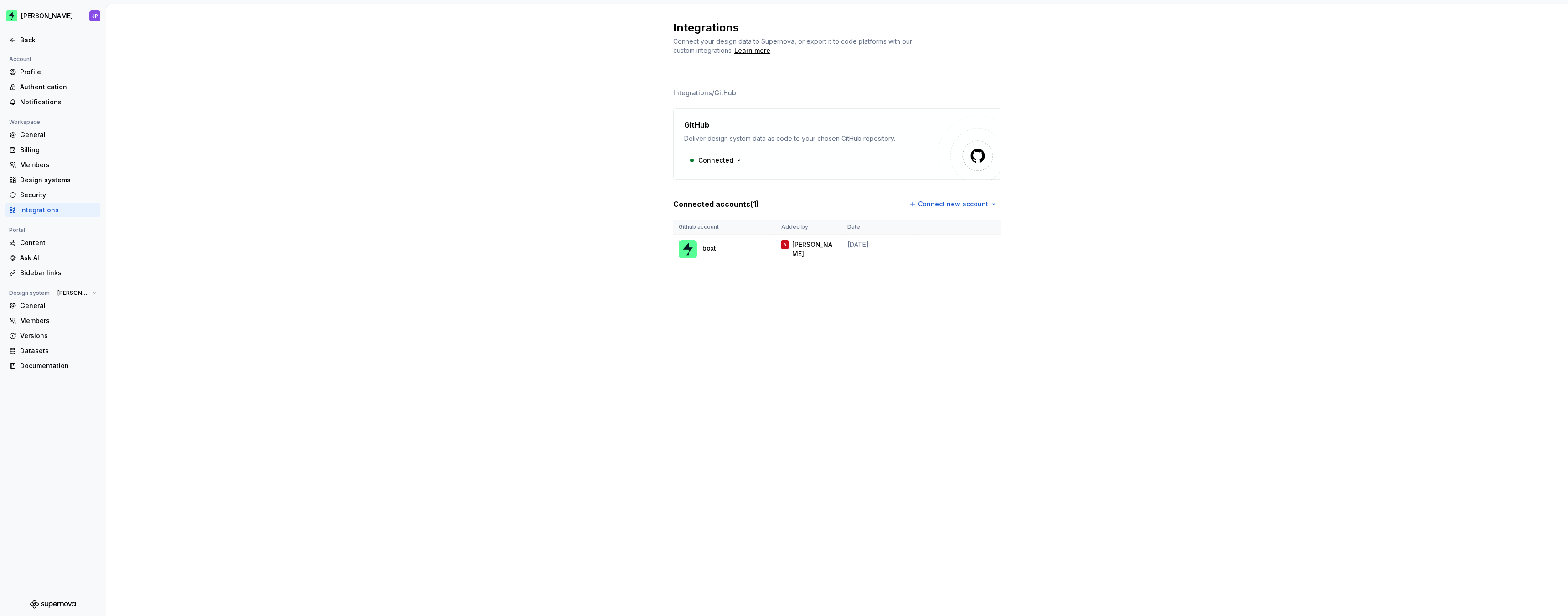
click at [741, 257] on div "boxt" at bounding box center [724, 250] width 92 height 18
click at [994, 247] on html "Zuno JP Back Account Profile Authentication Notifications Workspace General Bil…" at bounding box center [784, 308] width 1568 height 616
drag, startPoint x: 764, startPoint y: 172, endPoint x: 729, endPoint y: 161, distance: 36.7
click at [758, 170] on html "Zuno JP Back Account Profile Authentication Notifications Workspace General Bil…" at bounding box center [784, 308] width 1568 height 616
click at [727, 161] on html "Zuno JP Back Account Profile Authentication Notifications Workspace General Bil…" at bounding box center [784, 308] width 1568 height 616
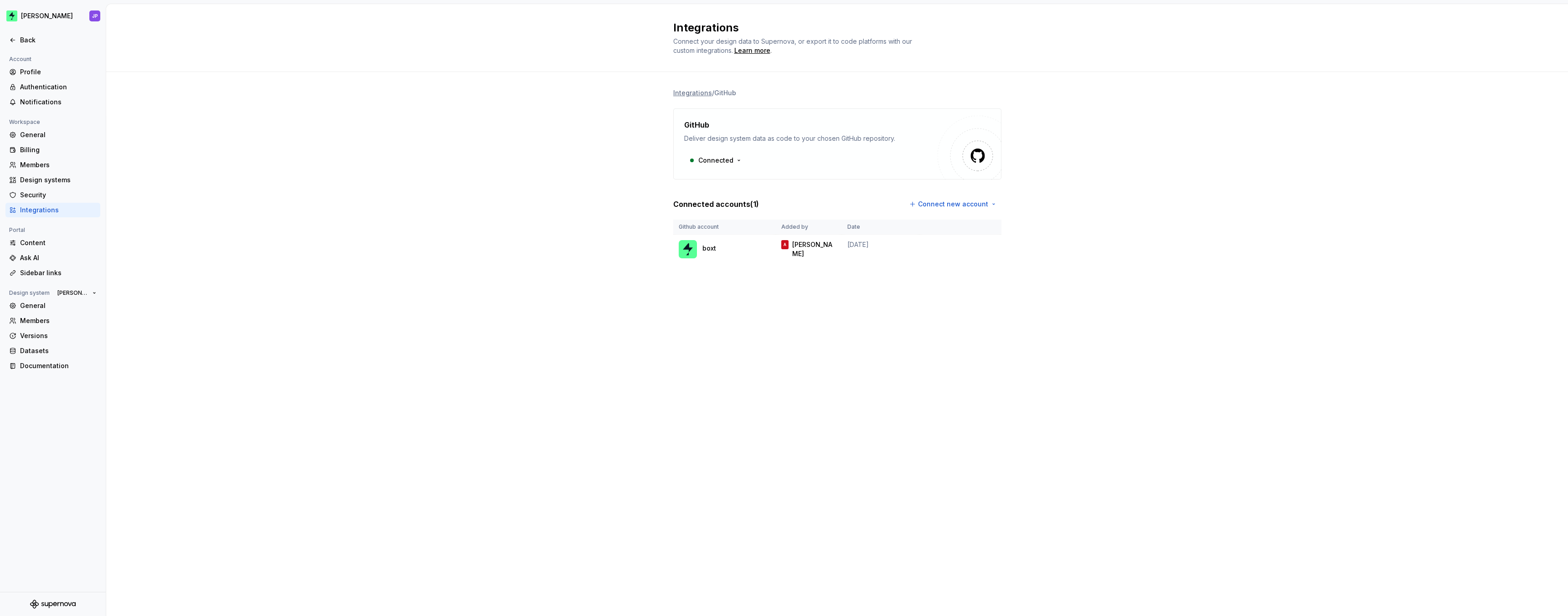
click at [1156, 197] on html "Zuno JP Back Account Profile Authentication Notifications Workspace General Bil…" at bounding box center [784, 308] width 1568 height 616
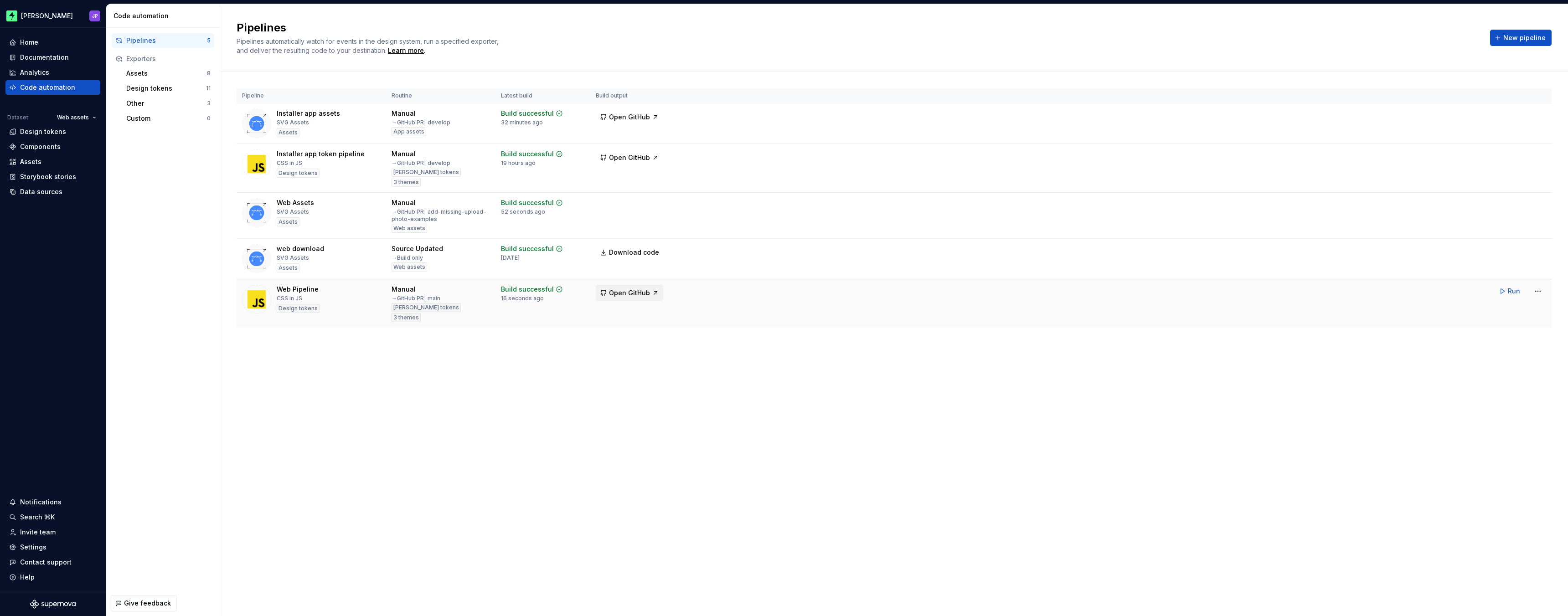
click at [614, 295] on span "Open GitHub" at bounding box center [629, 293] width 41 height 9
click at [867, 469] on div "Pipelines Pipelines automatically watch for events in the design system, run a …" at bounding box center [894, 310] width 1348 height 612
click at [1508, 296] on button "Run" at bounding box center [1510, 291] width 32 height 16
